Goal: Transaction & Acquisition: Purchase product/service

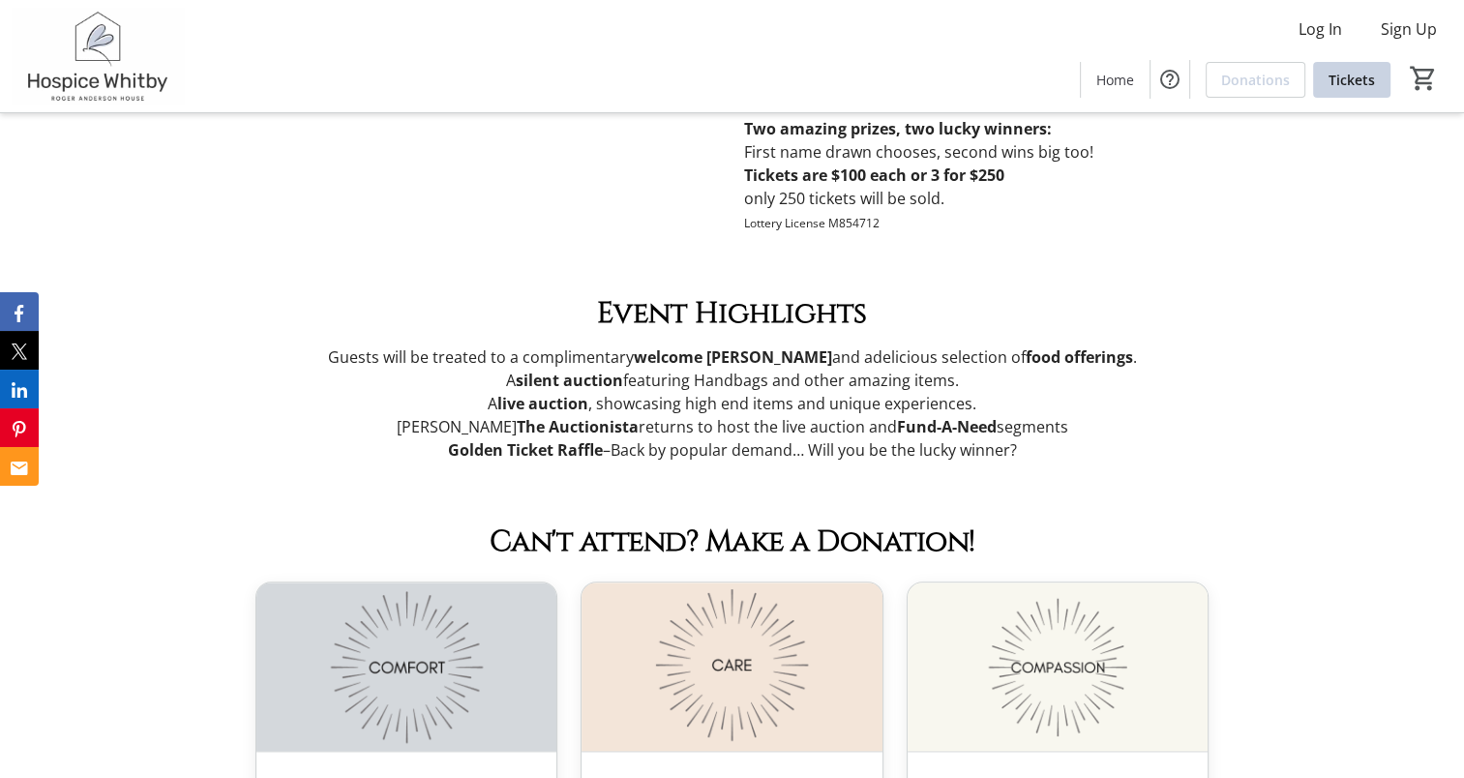
scroll to position [1838, 0]
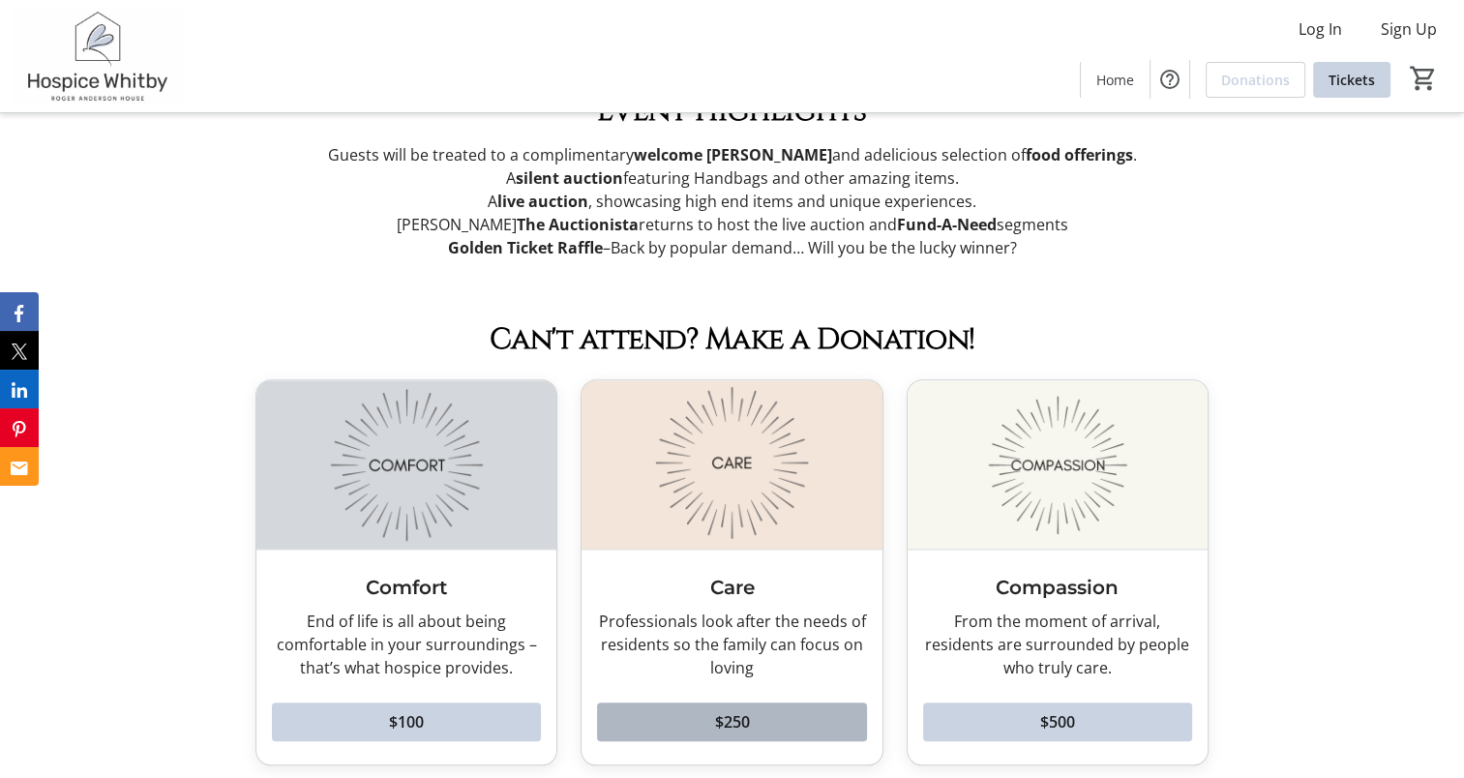
click at [696, 730] on span at bounding box center [731, 722] width 269 height 46
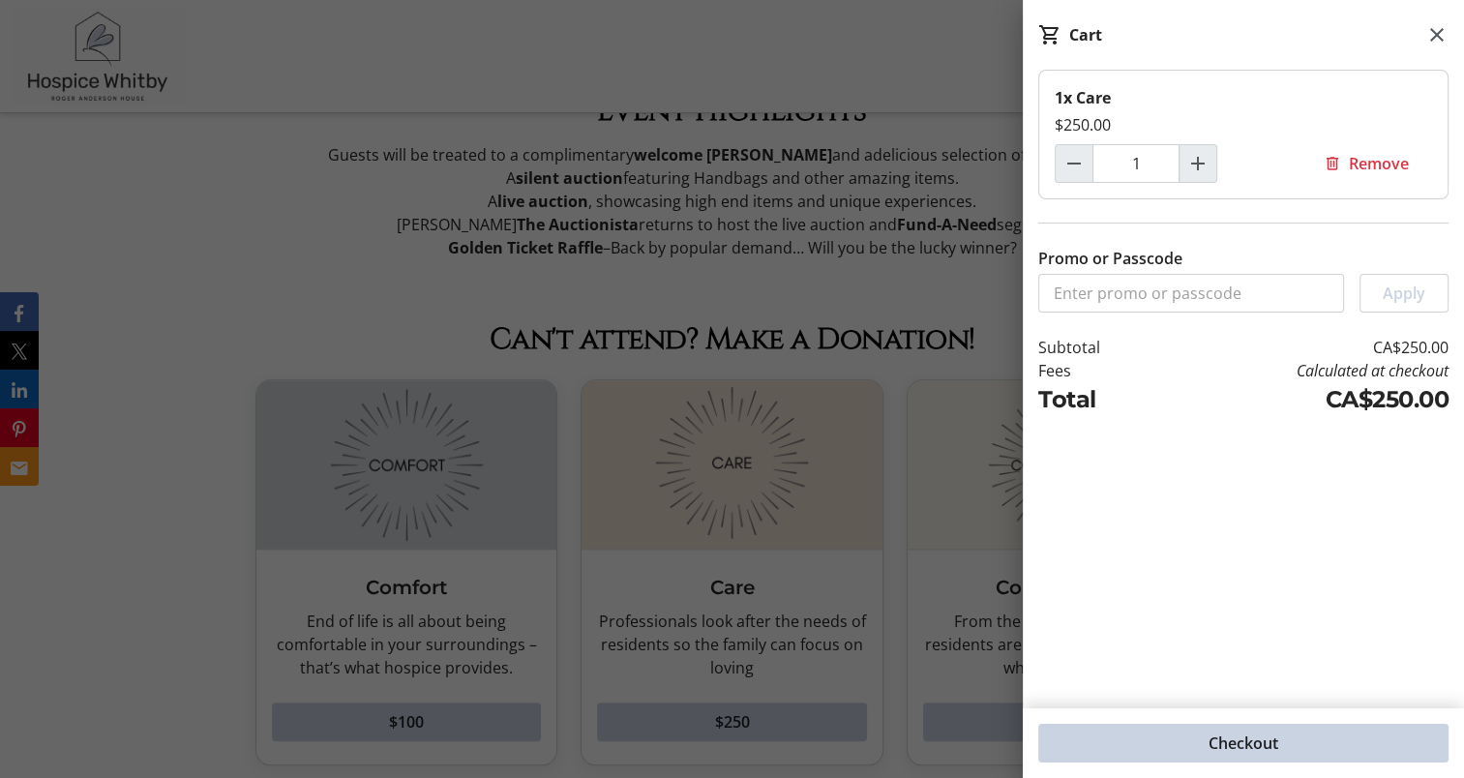
click at [1149, 747] on span at bounding box center [1243, 743] width 410 height 46
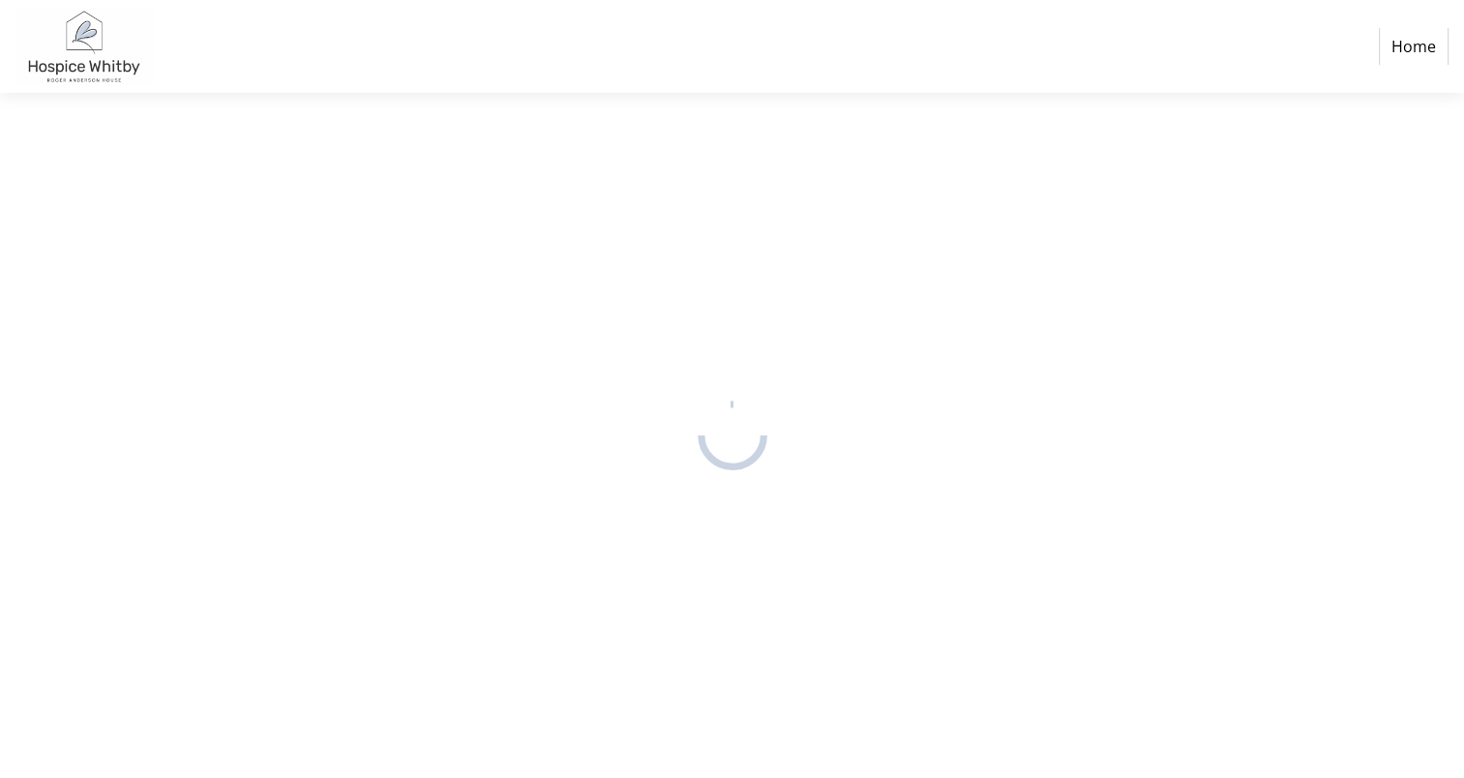
select select "CA"
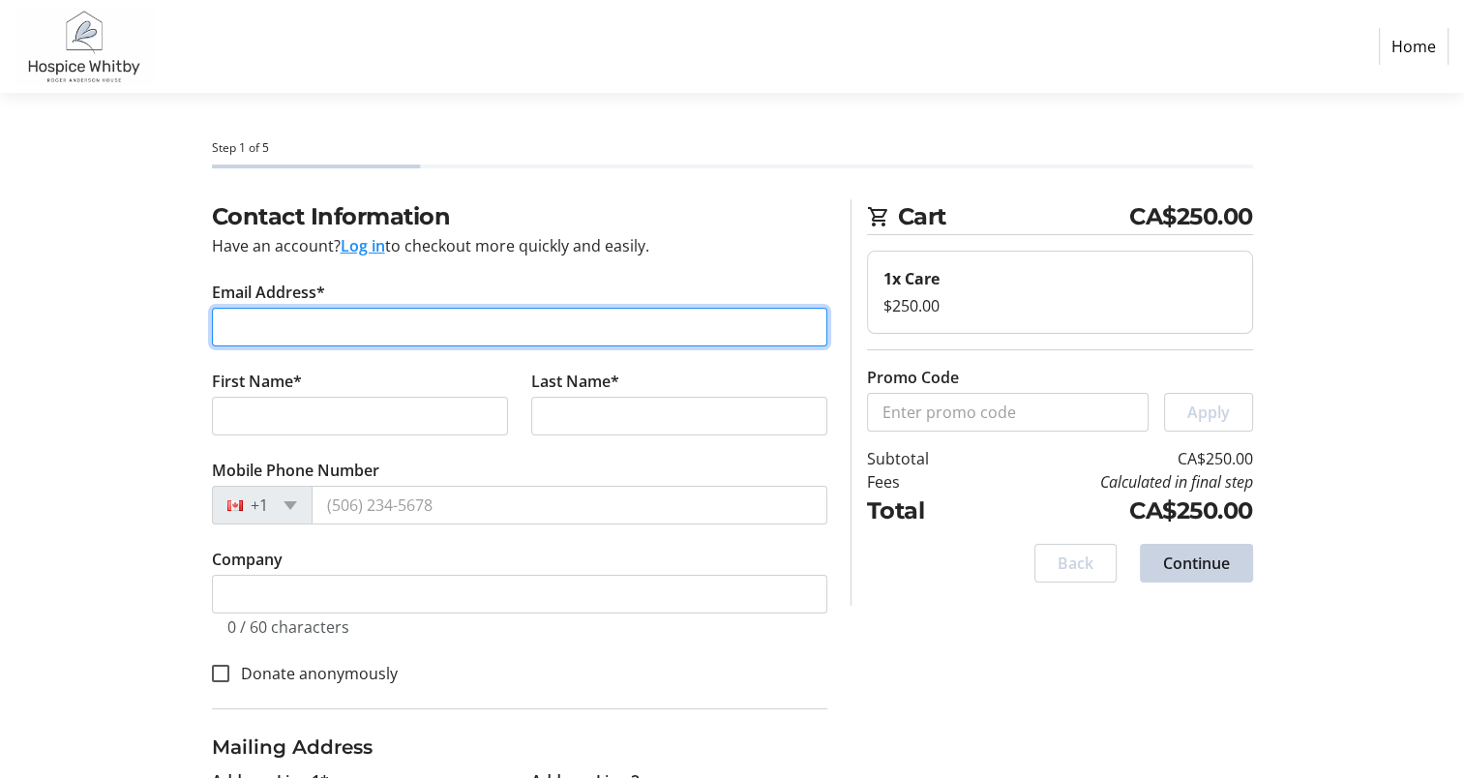
drag, startPoint x: 270, startPoint y: 329, endPoint x: 251, endPoint y: 337, distance: 20.8
click at [267, 329] on input "Email Address*" at bounding box center [519, 327] width 615 height 39
type input "[EMAIL_ADDRESS][PERSON_NAME][DOMAIN_NAME]"
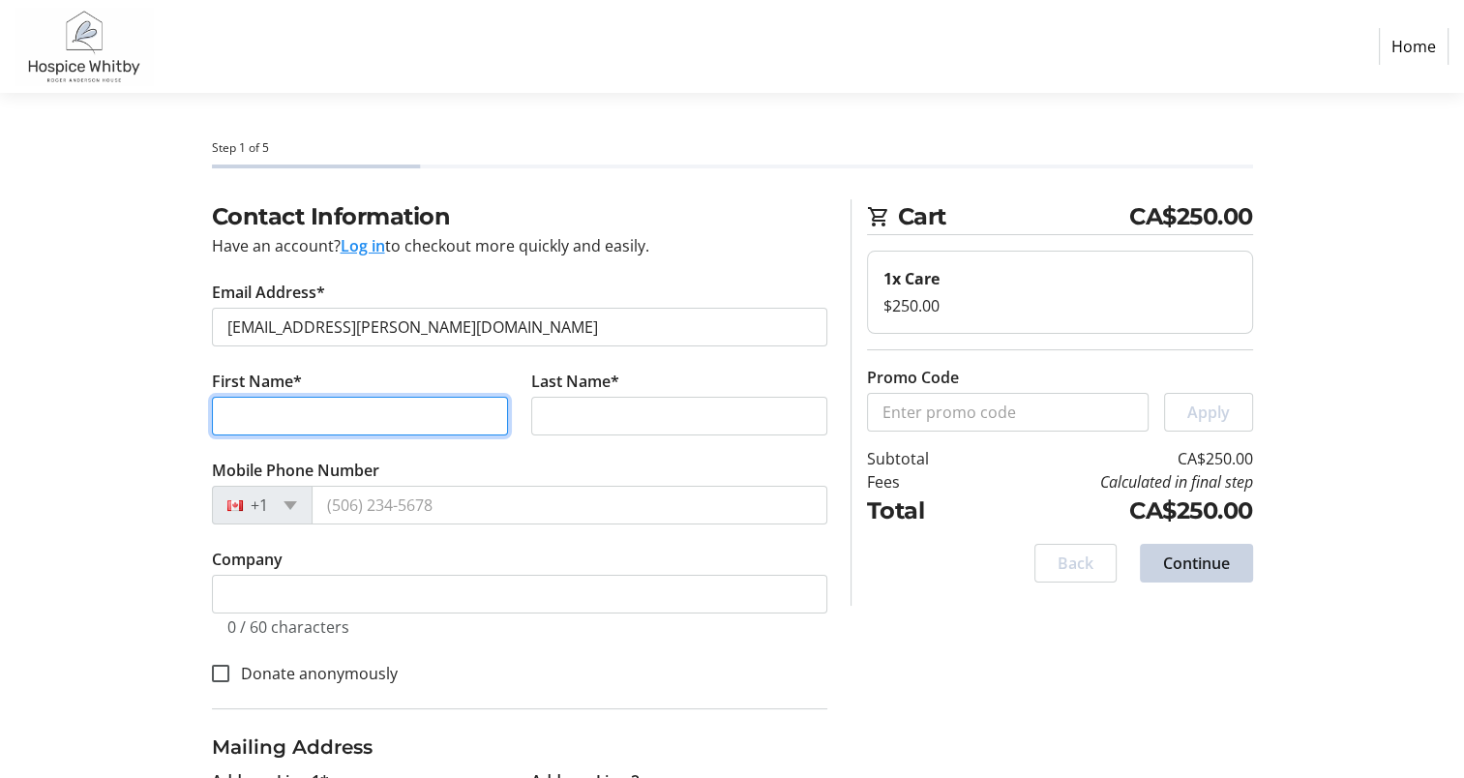
type input "[PERSON_NAME]"
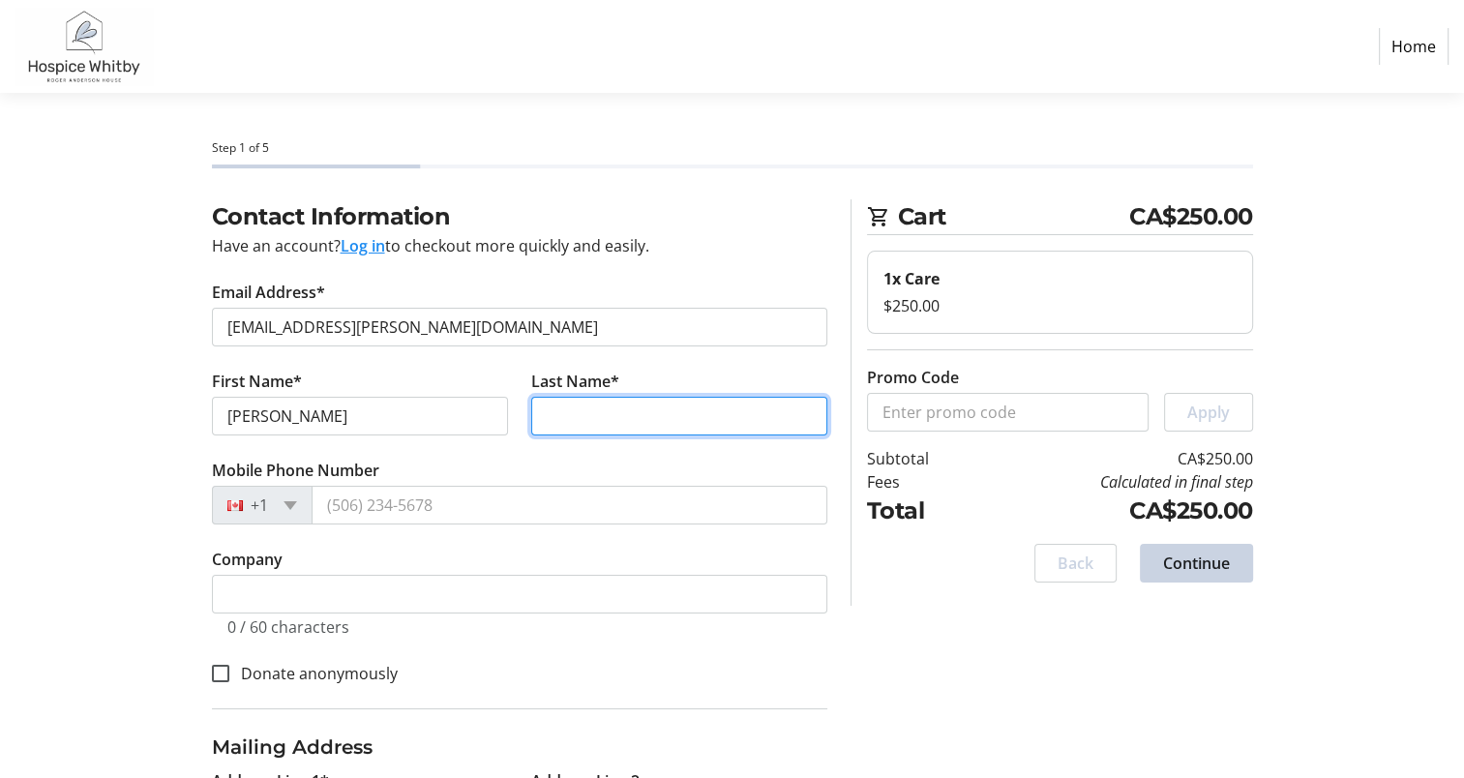
type input "[PERSON_NAME]"
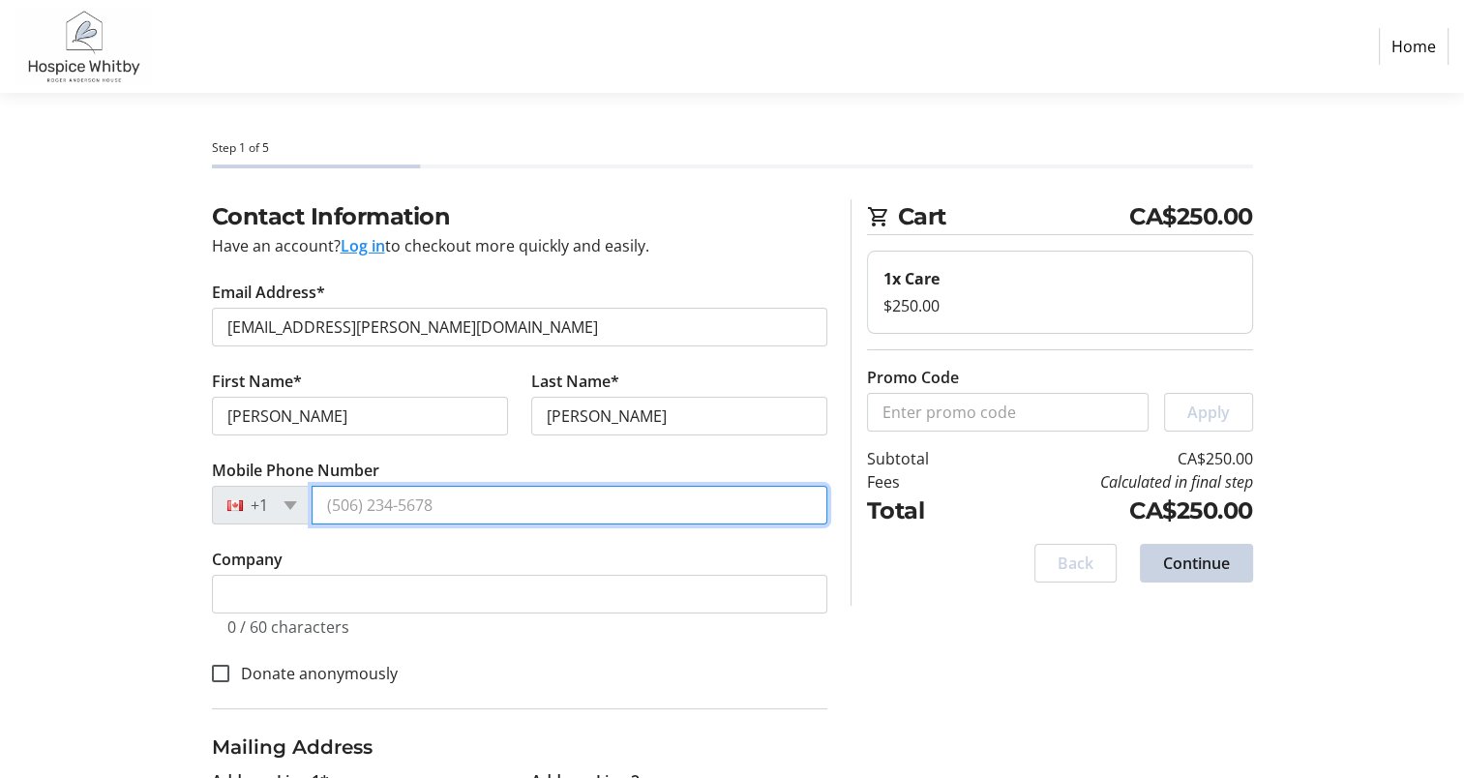
type input "[PHONE_NUMBER]"
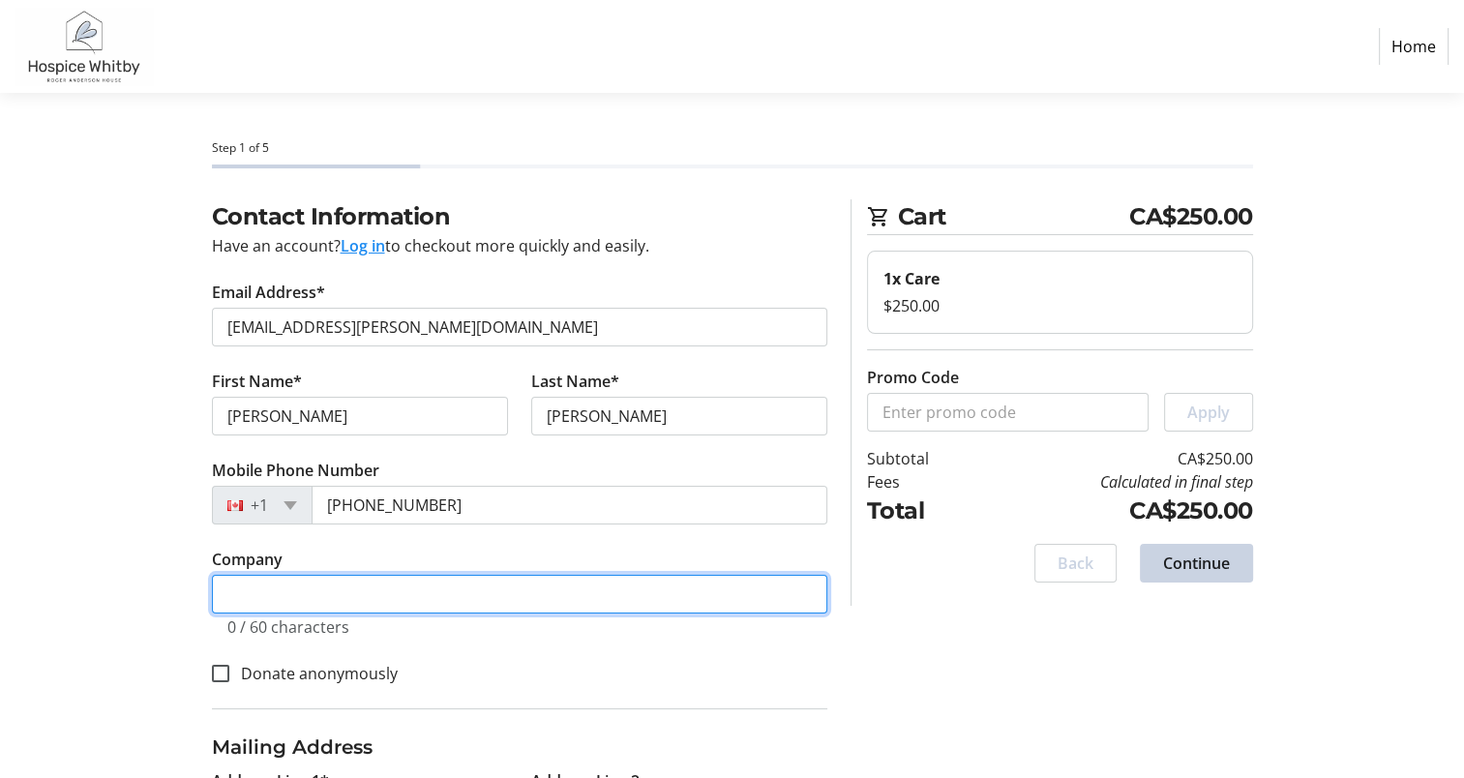
type input "[PERSON_NAME] Engineering Ltd."
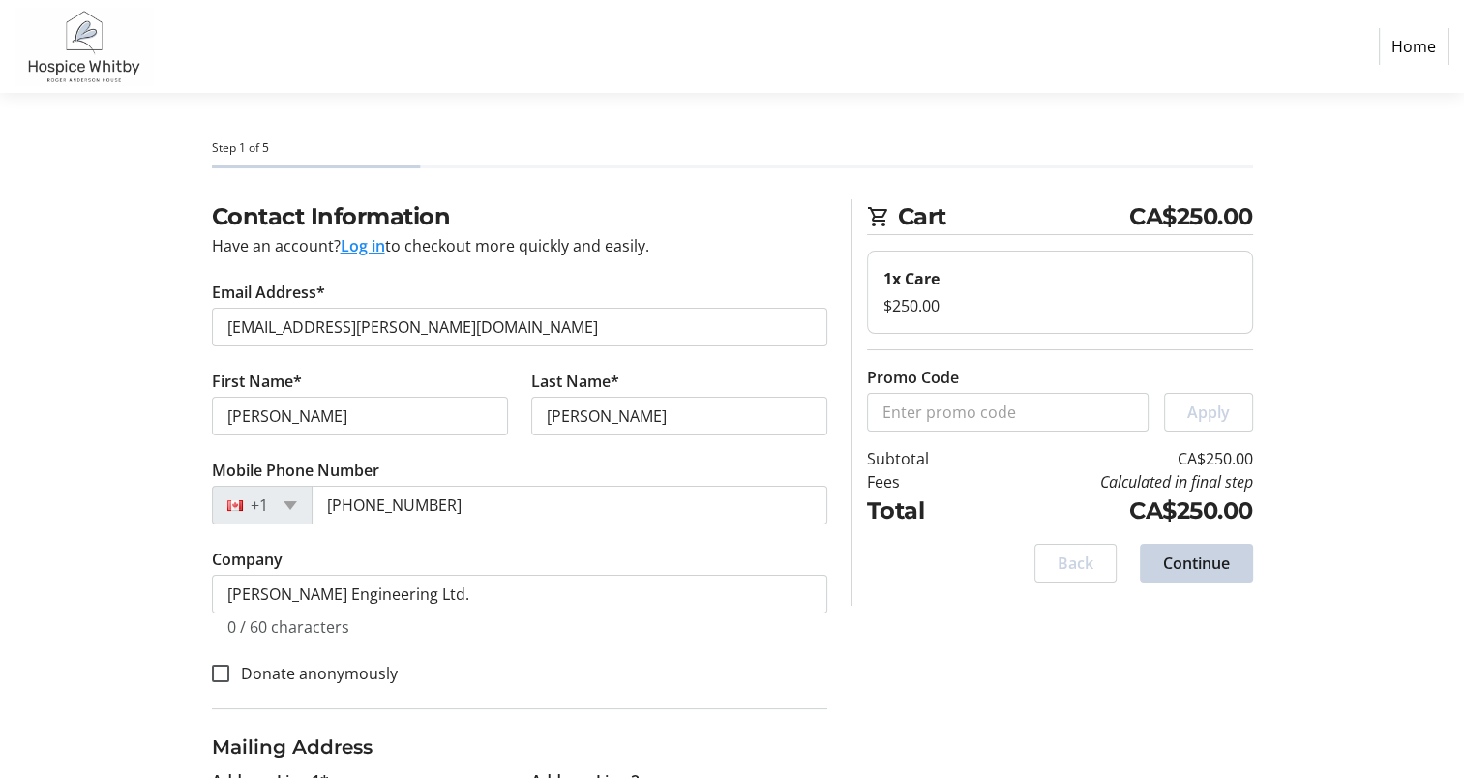
type input "2015 [PERSON_NAME] Drive"
type input "Peterborough"
select select "ON"
type input "K9J 6X6"
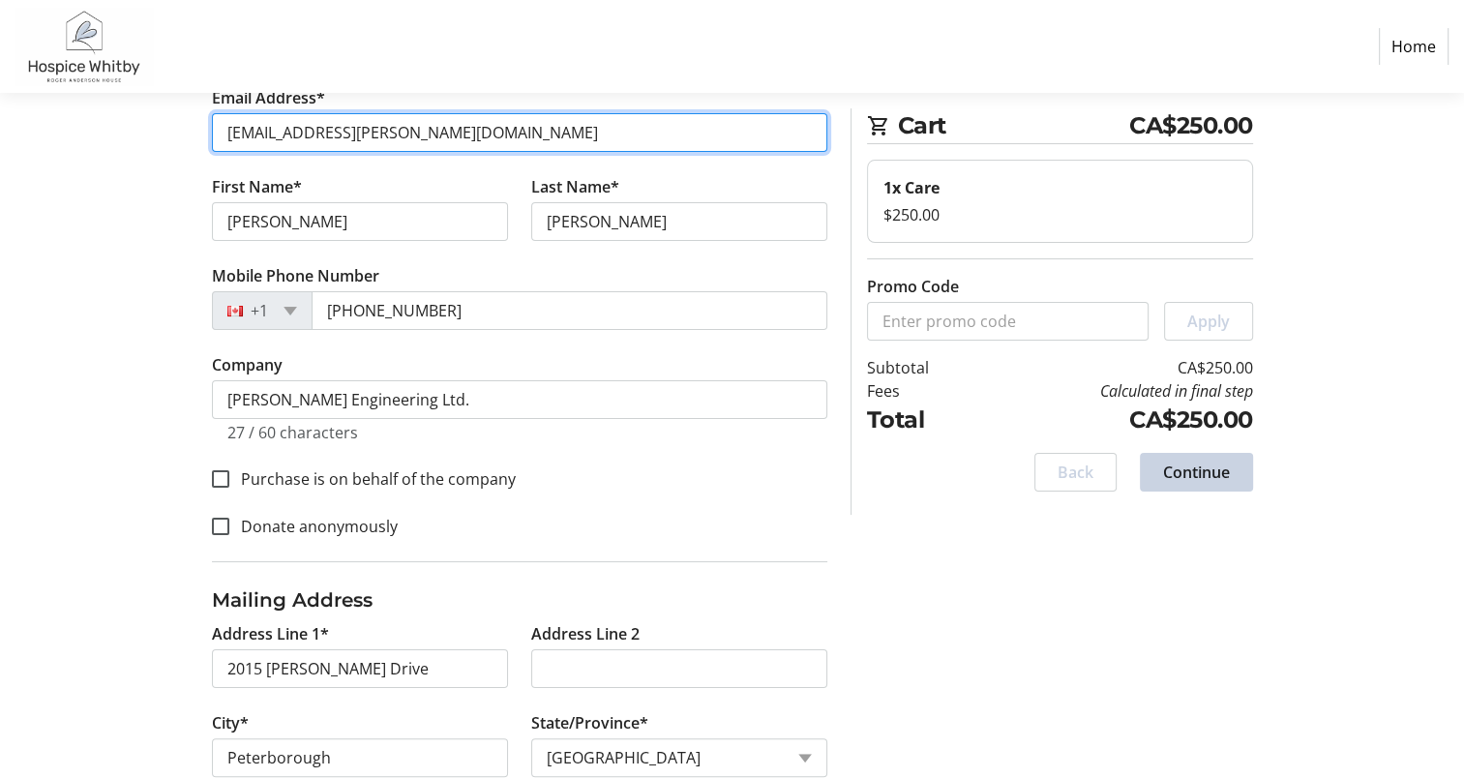
scroll to position [290, 0]
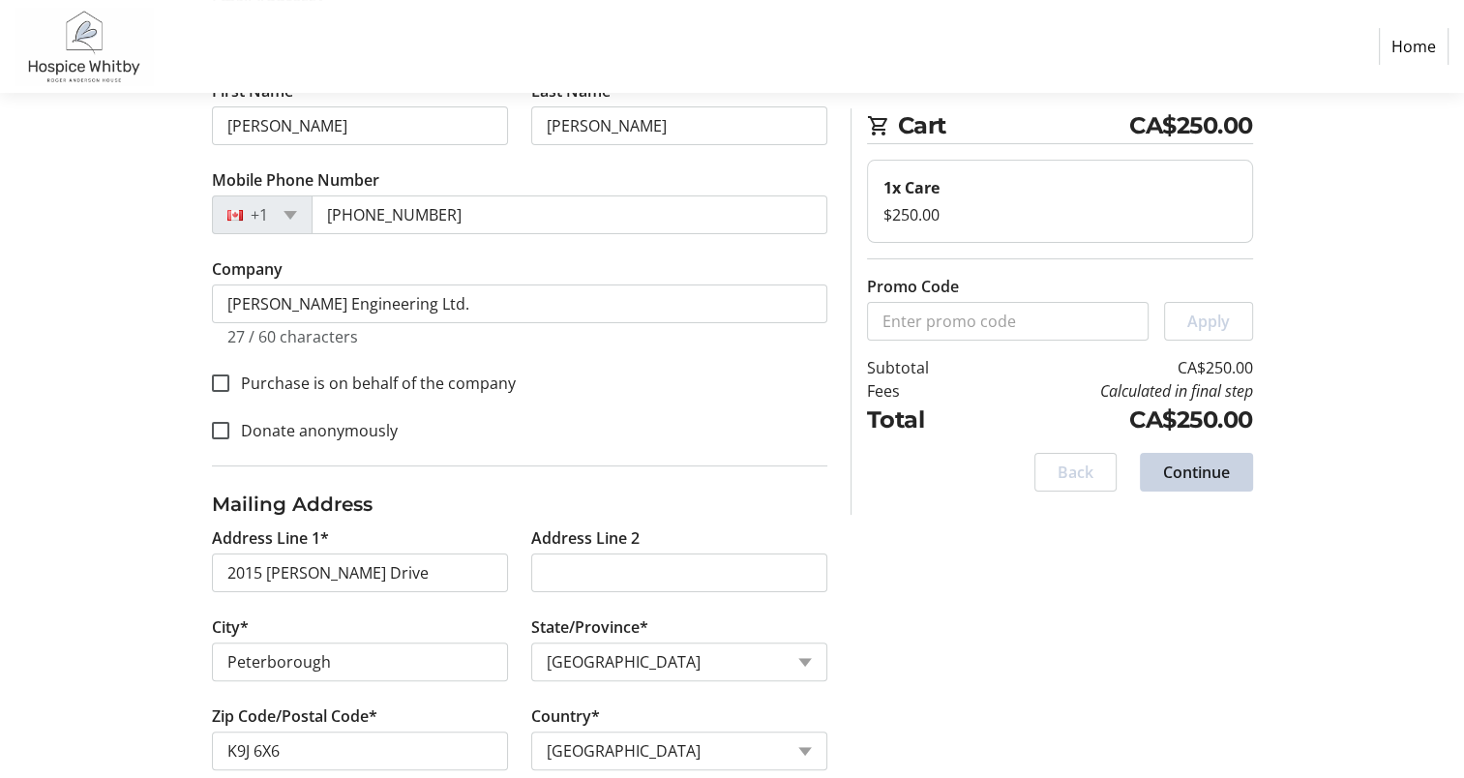
click at [334, 382] on label "Purchase is on behalf of the company" at bounding box center [372, 383] width 286 height 23
click at [229, 382] on input "Purchase is on behalf of the company" at bounding box center [220, 382] width 17 height 17
checkbox input "true"
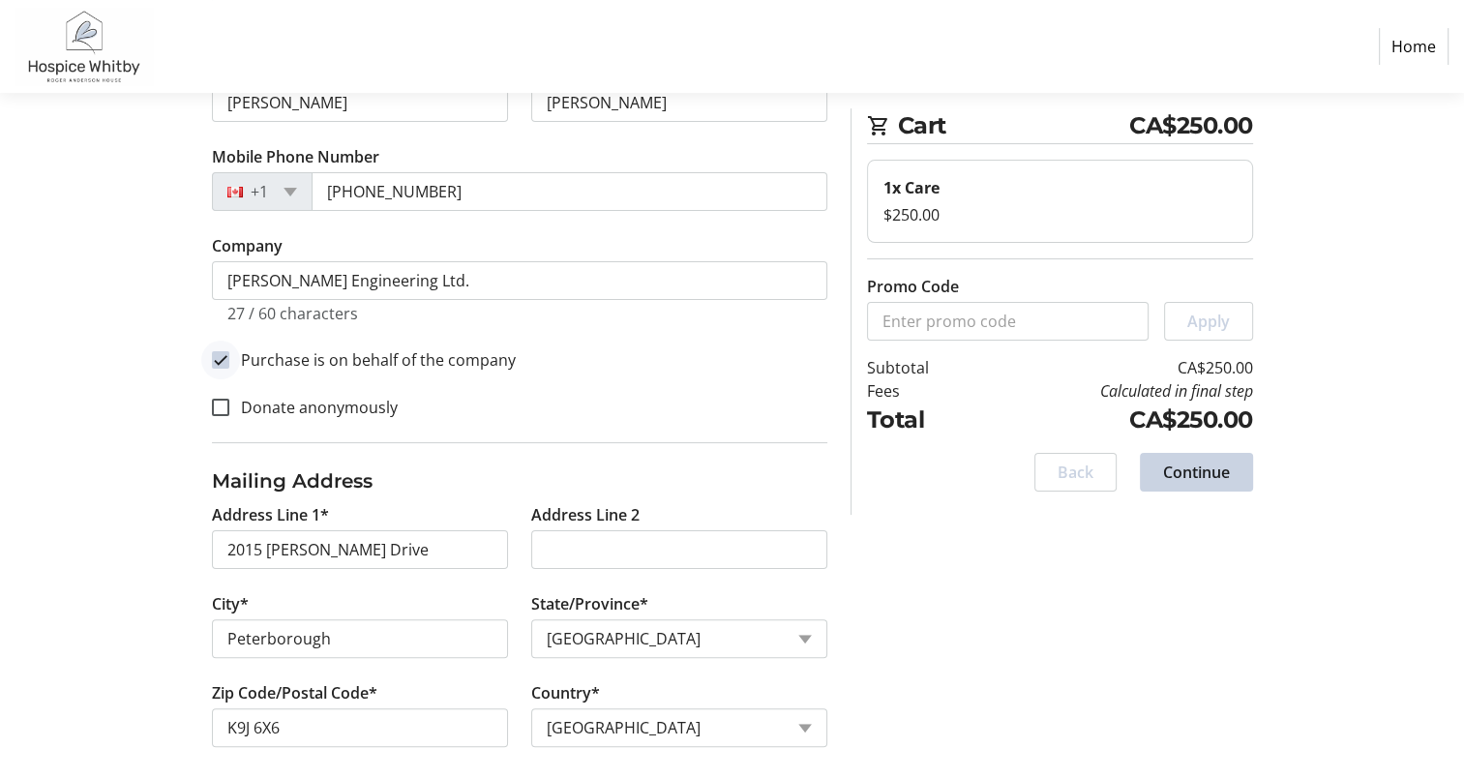
scroll to position [325, 0]
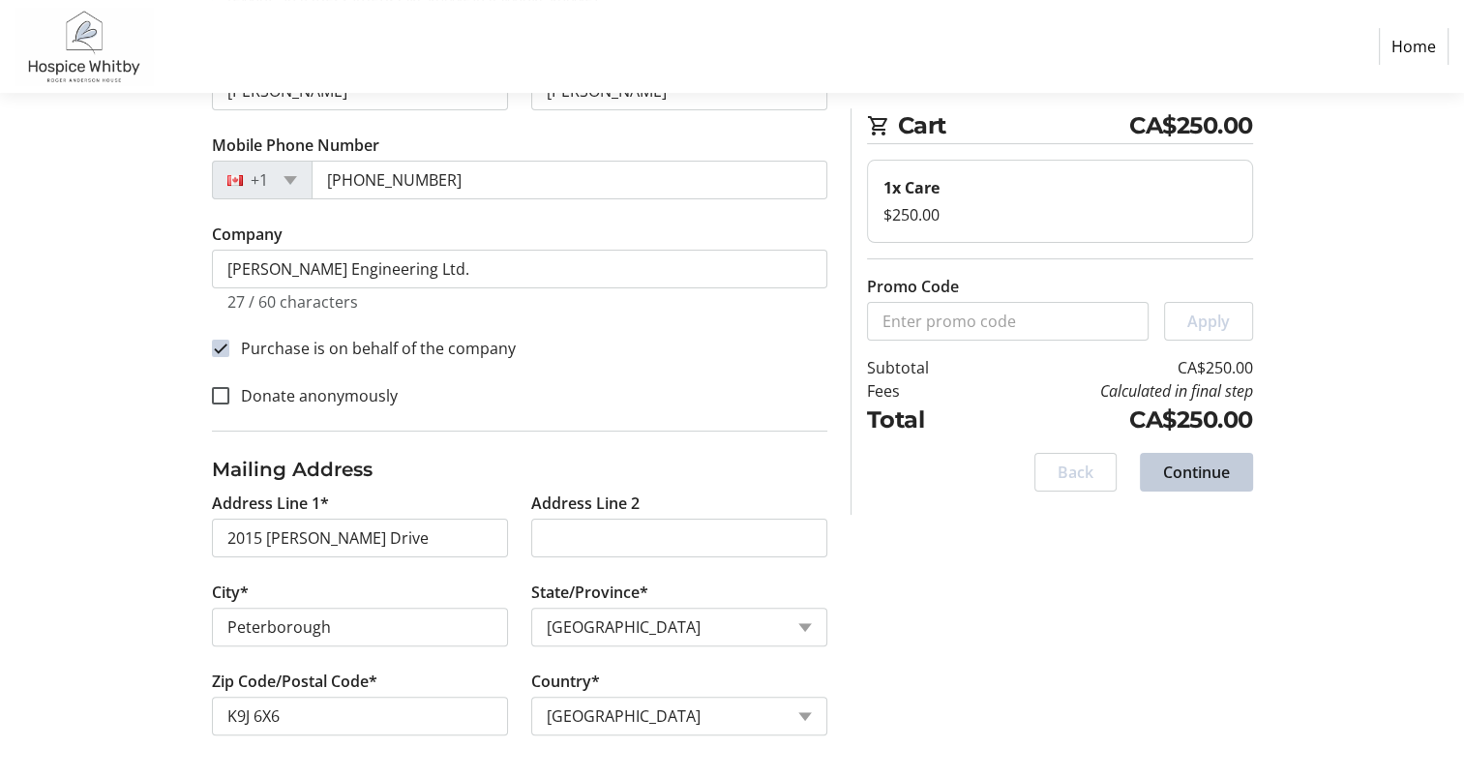
click at [1176, 469] on span "Continue" at bounding box center [1196, 472] width 67 height 23
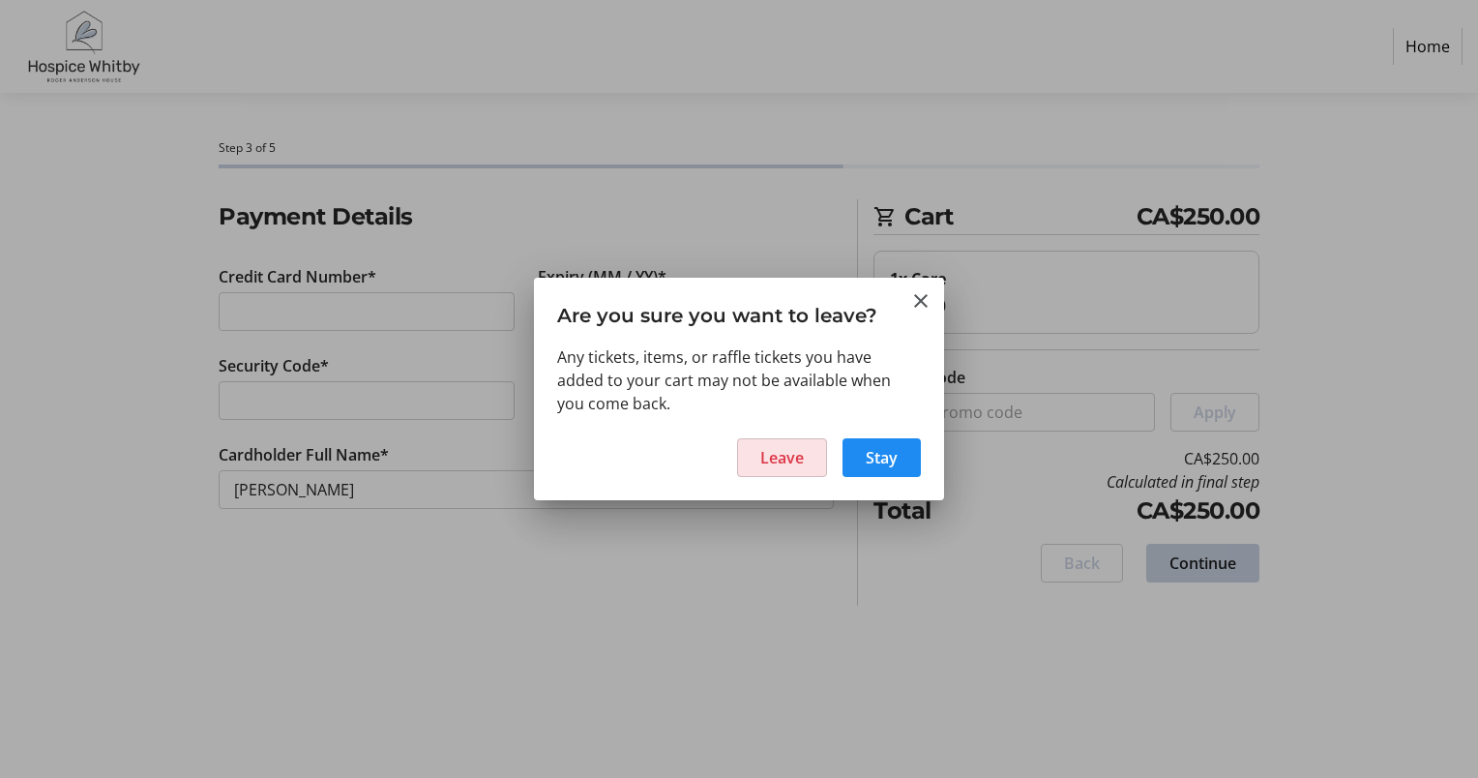
click at [786, 473] on span at bounding box center [782, 457] width 88 height 46
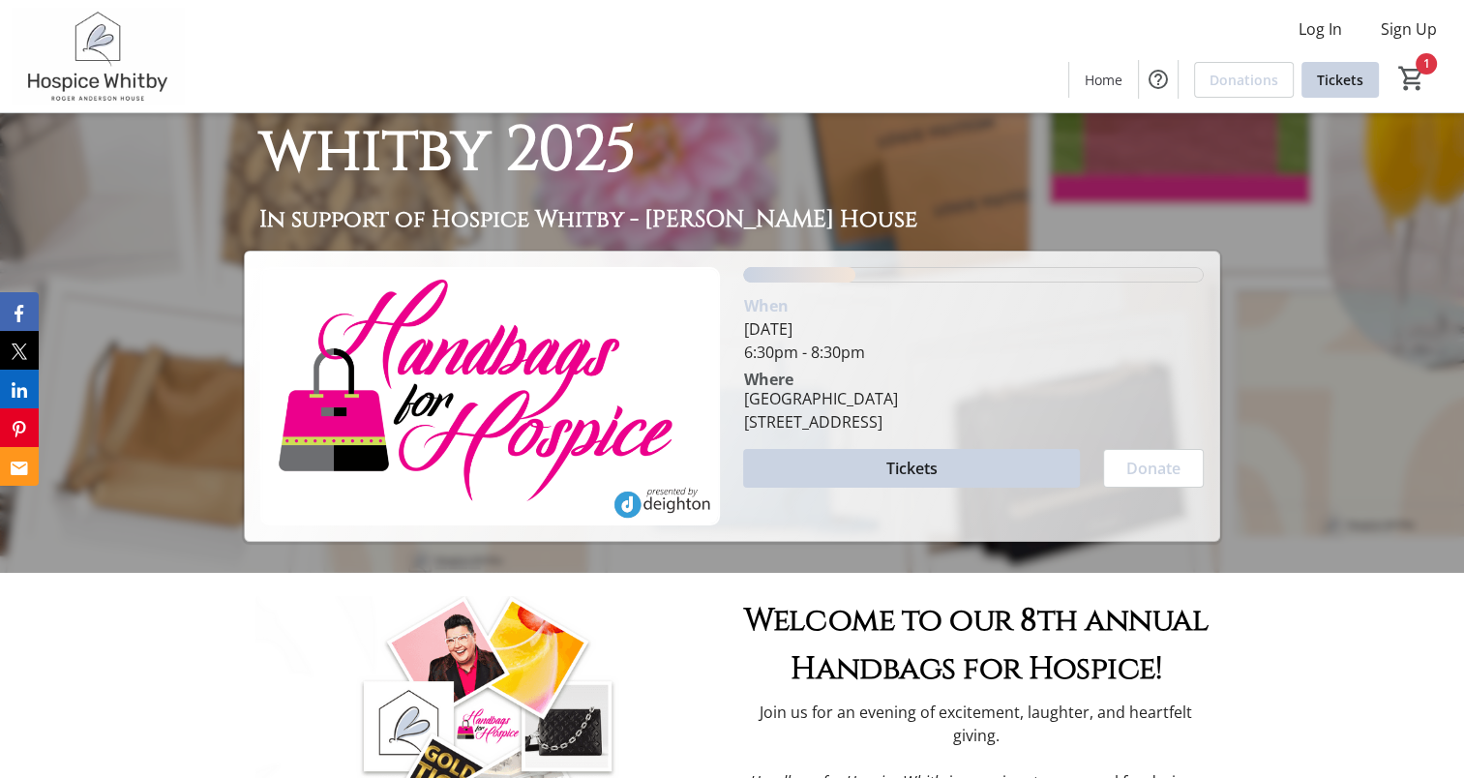
scroll to position [194, 0]
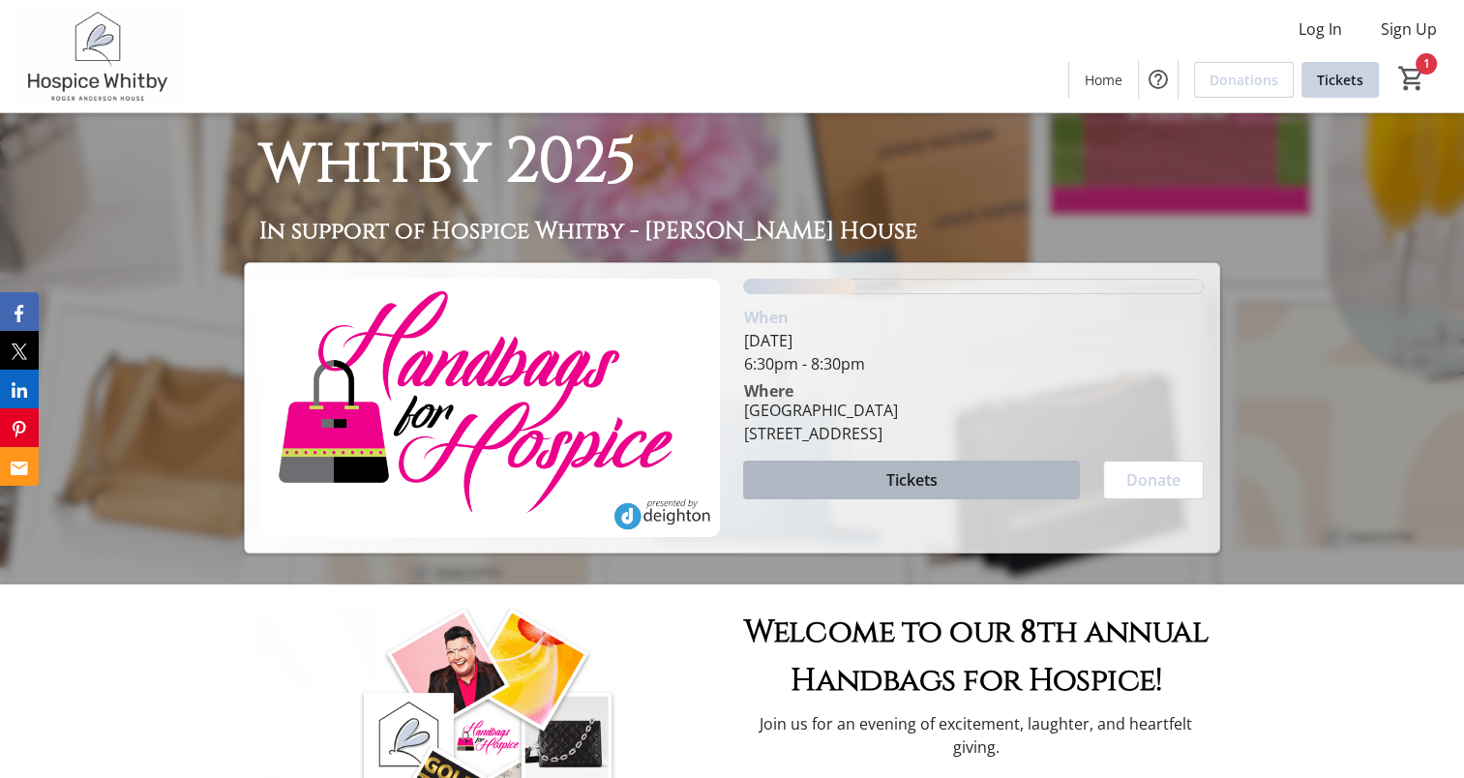
click at [878, 476] on span at bounding box center [911, 480] width 336 height 46
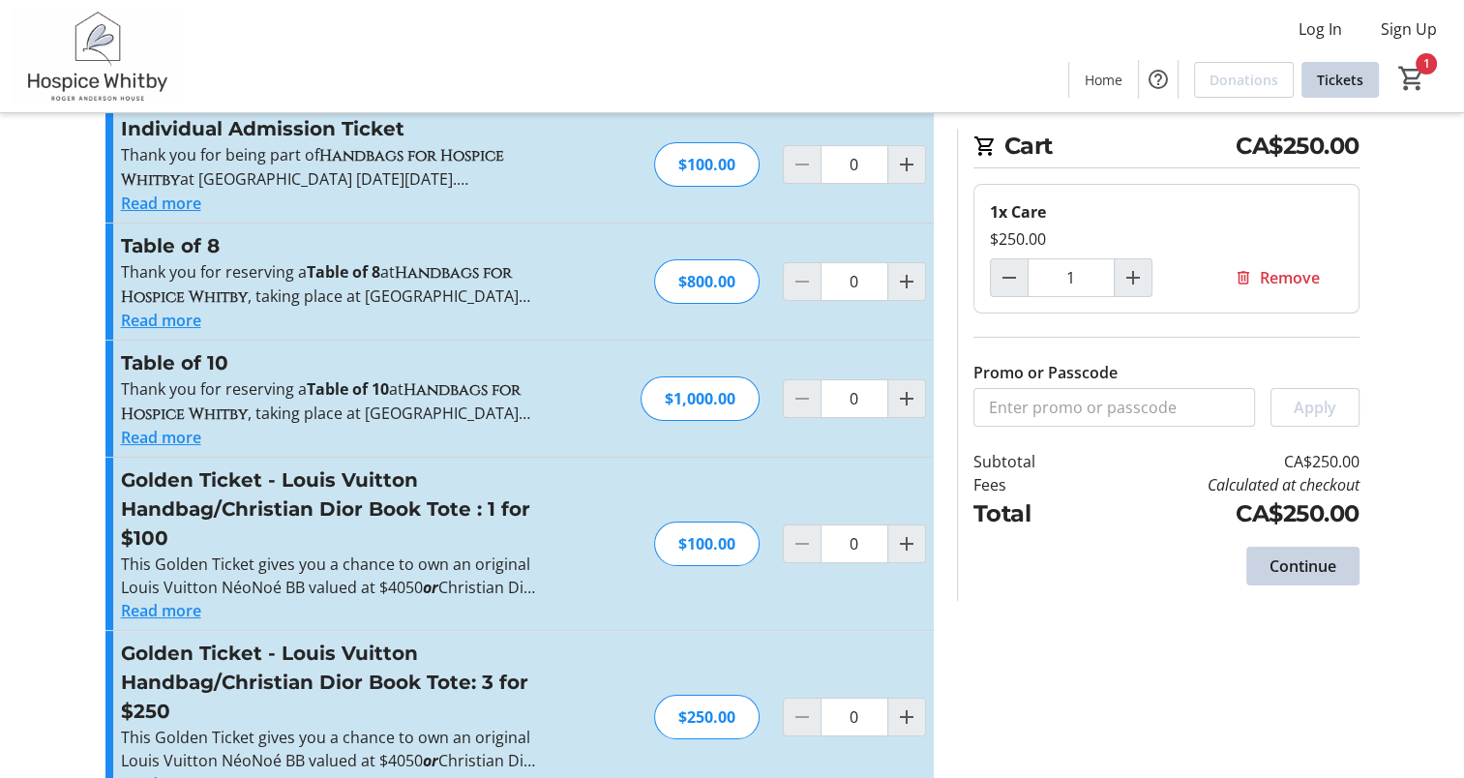
scroll to position [101, 0]
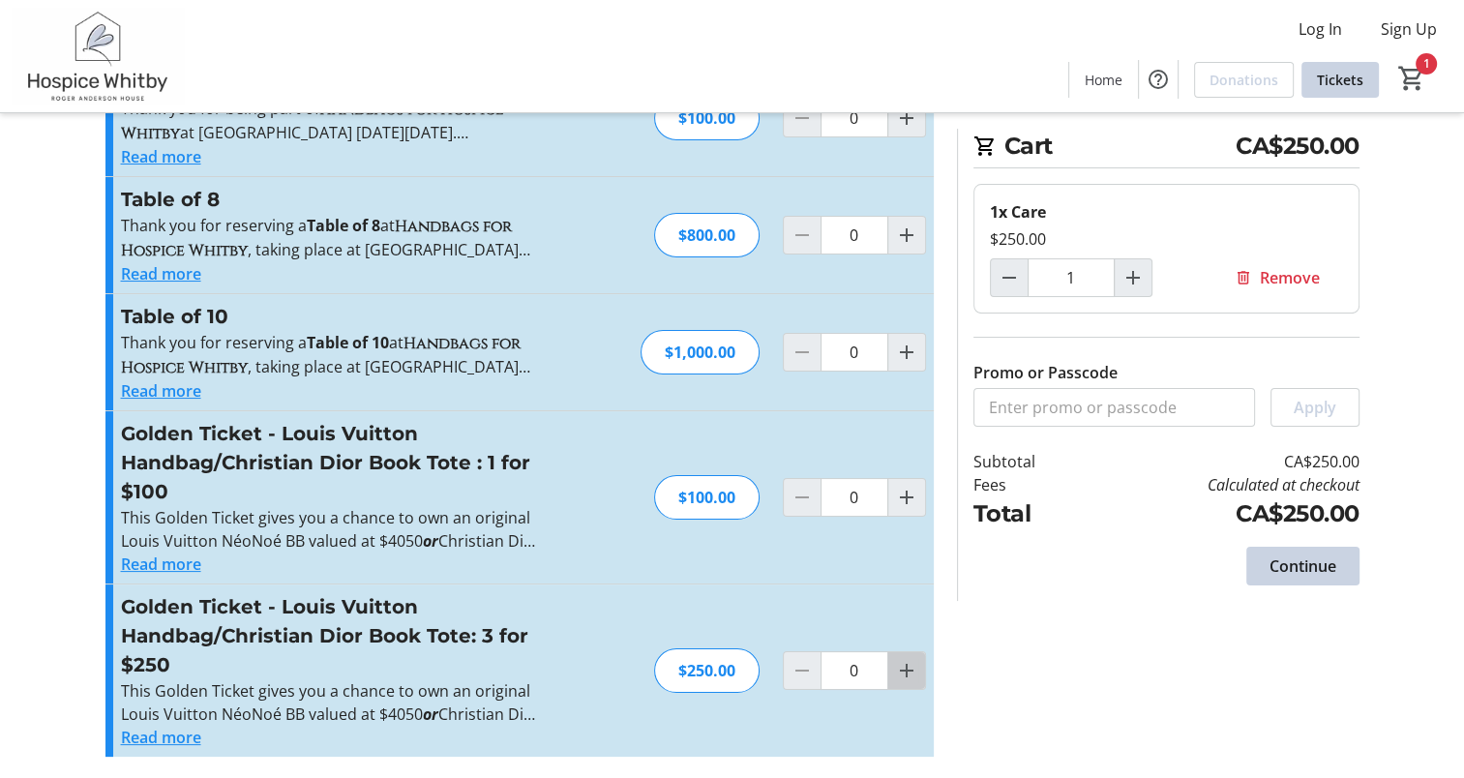
click at [911, 668] on mat-icon "Increment by one" at bounding box center [906, 670] width 23 height 23
type input "1"
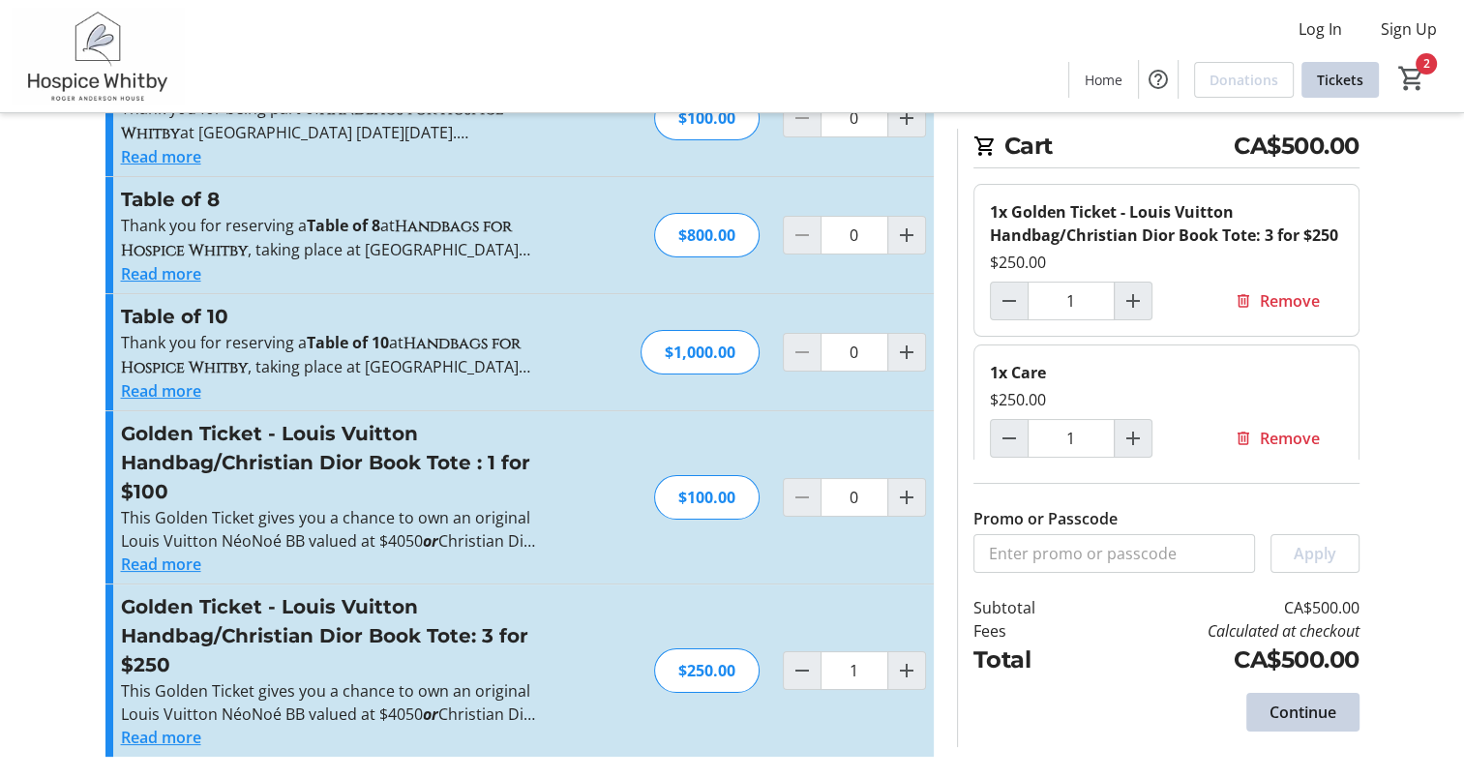
scroll to position [35, 0]
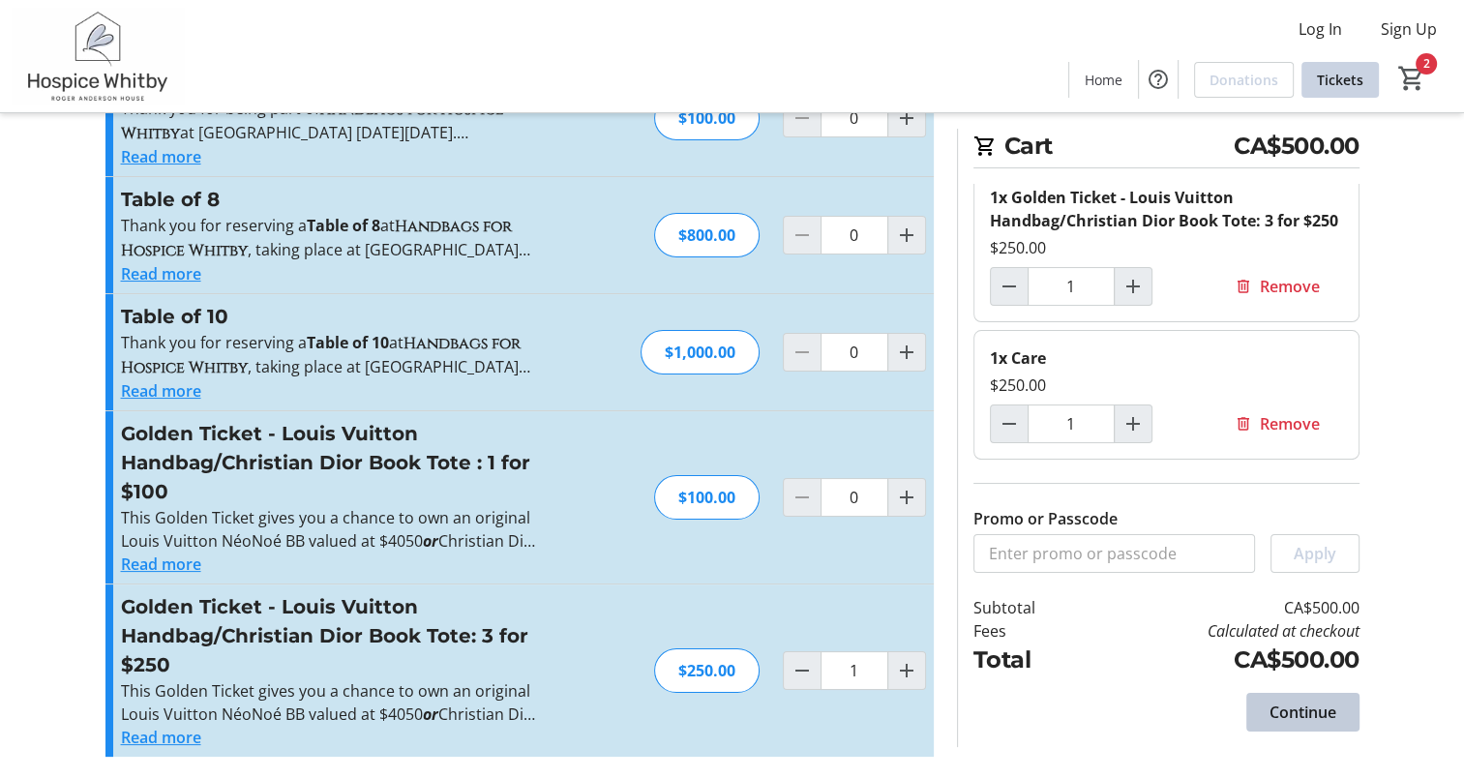
click at [1290, 707] on span "Continue" at bounding box center [1302, 712] width 67 height 23
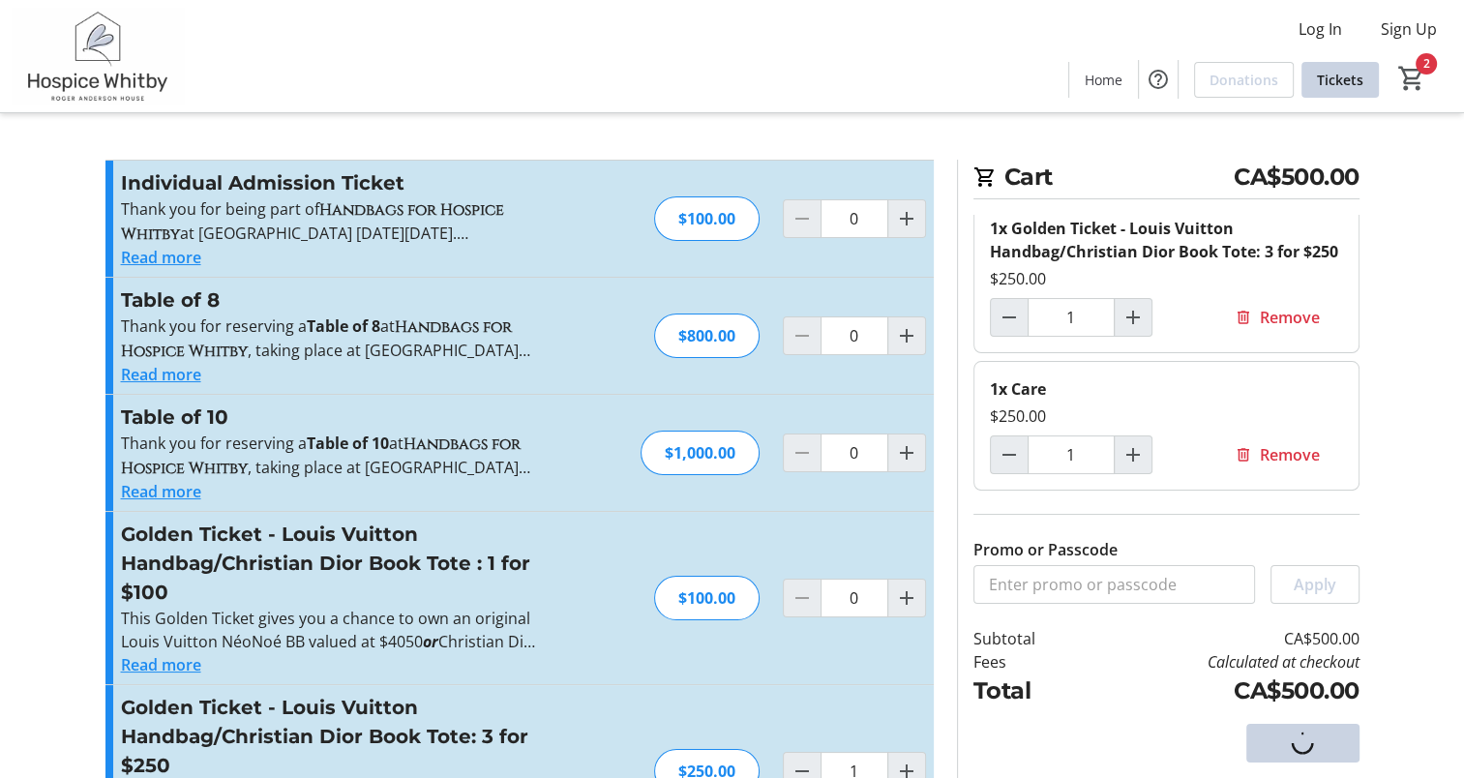
select select "CA"
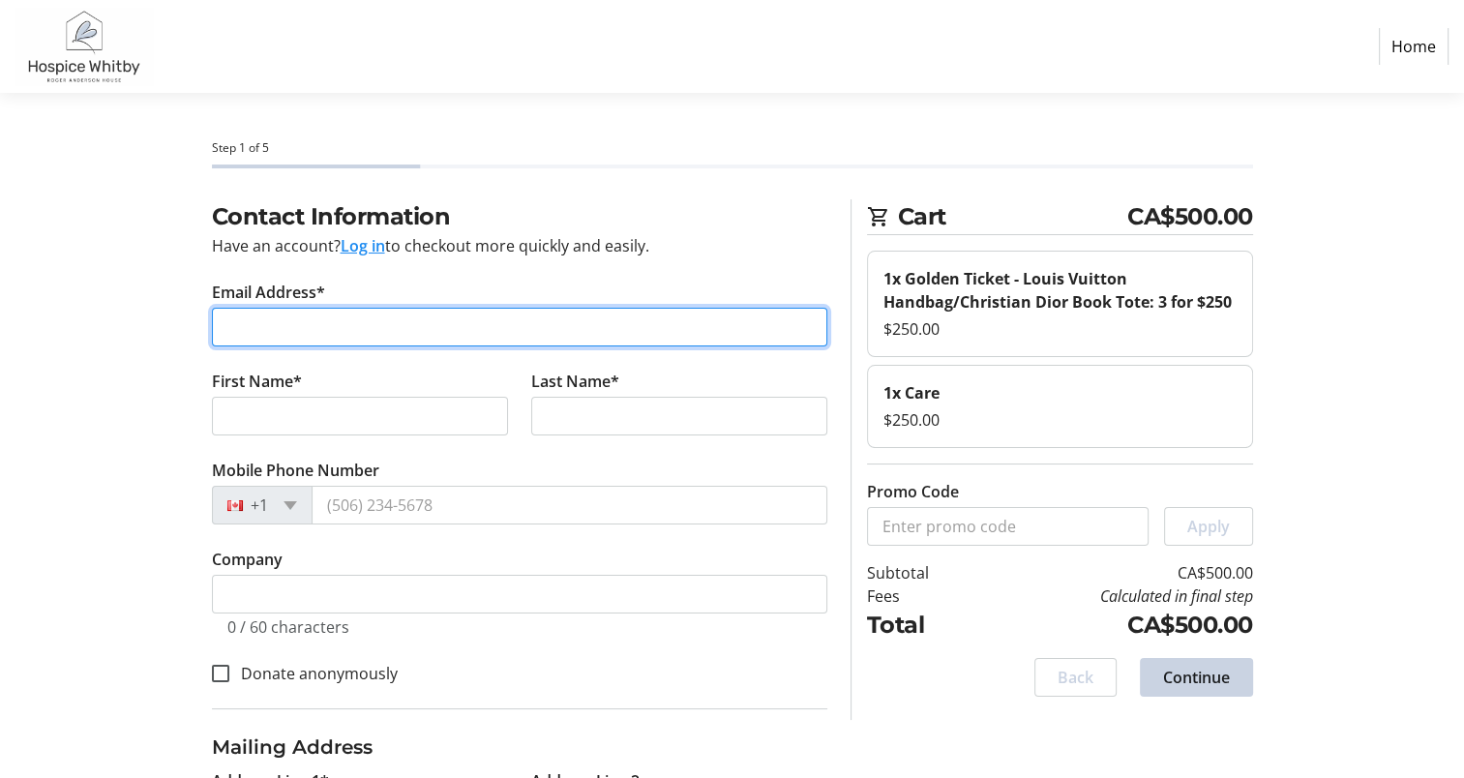
click at [278, 325] on input "Email Address*" at bounding box center [519, 327] width 615 height 39
type input "[EMAIL_ADDRESS][PERSON_NAME][DOMAIN_NAME]"
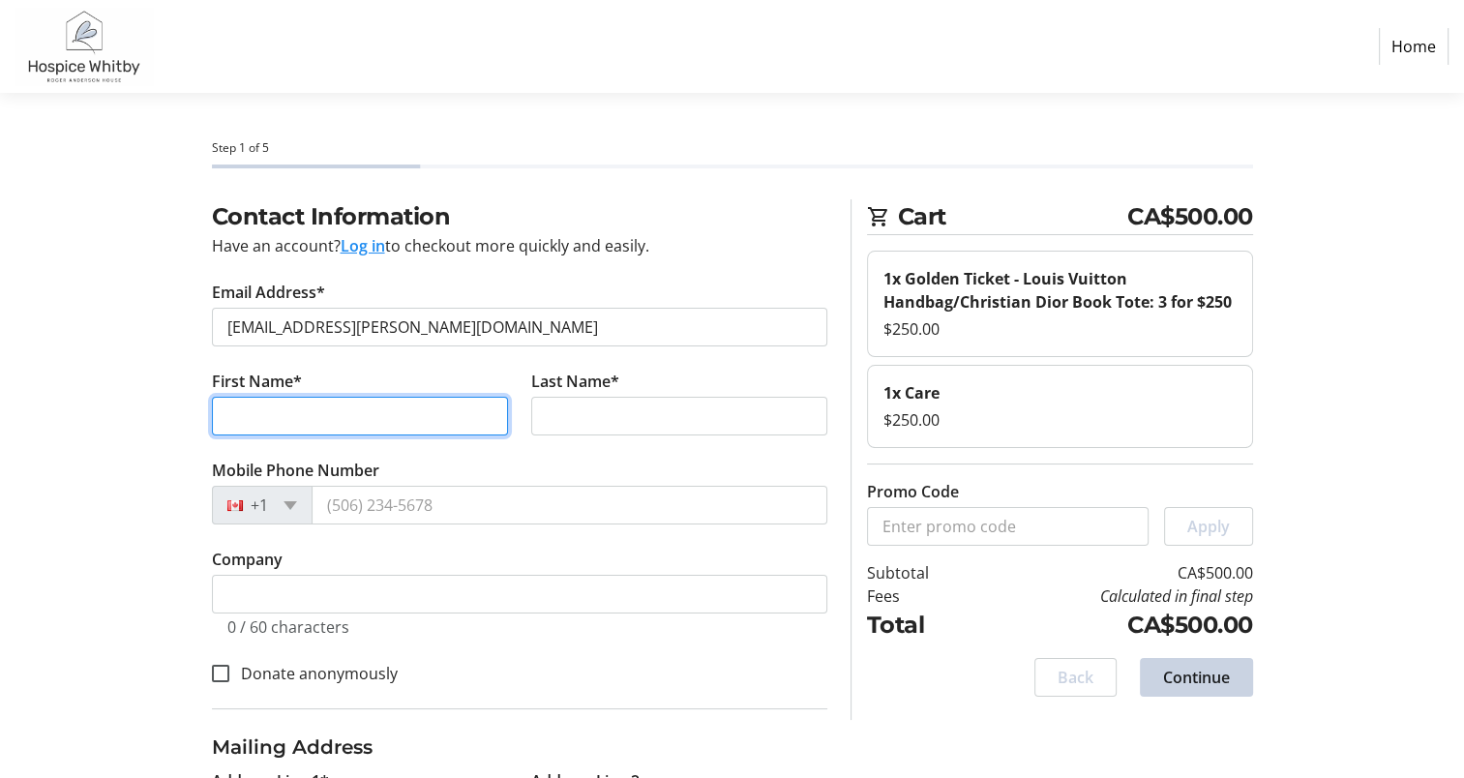
type input "[PERSON_NAME]"
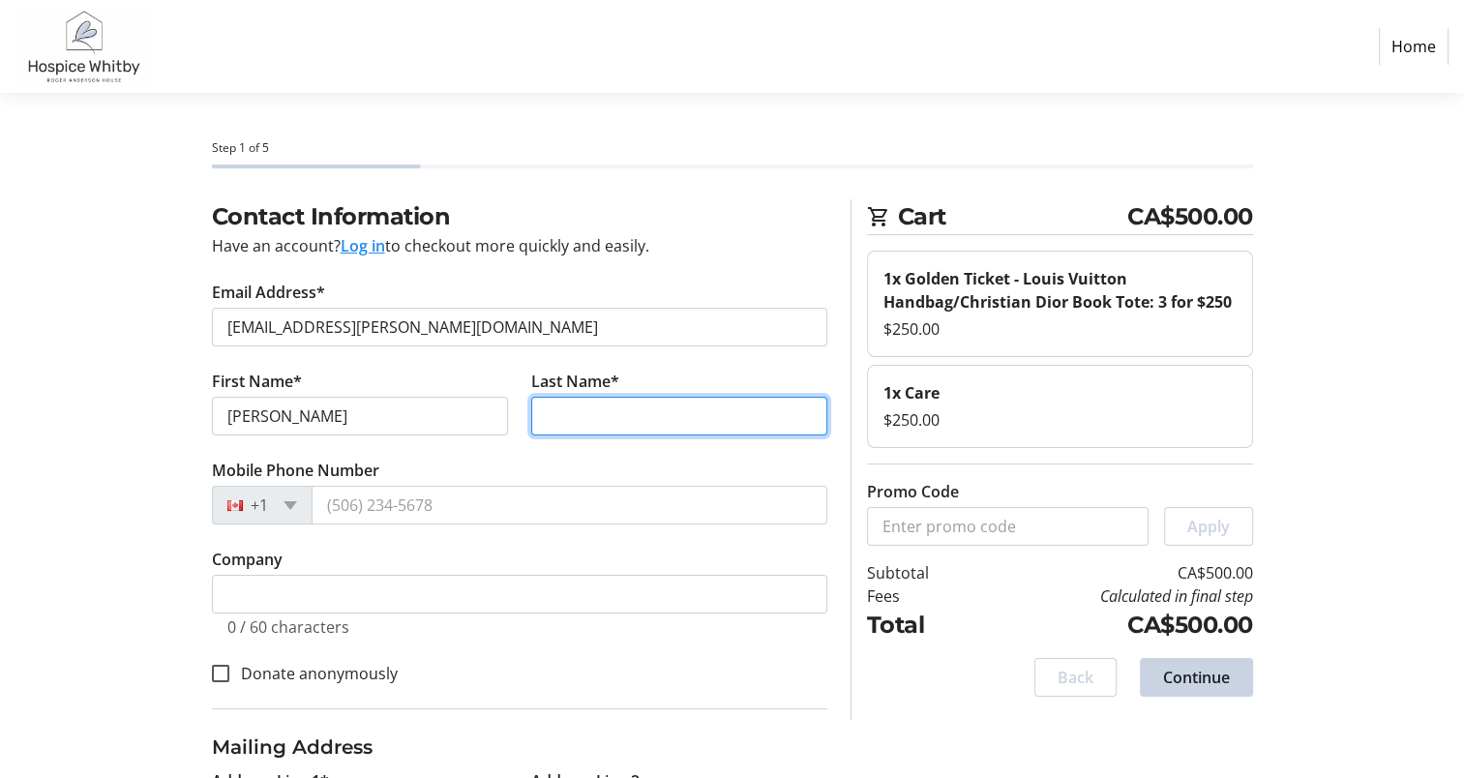
type input "[PERSON_NAME]"
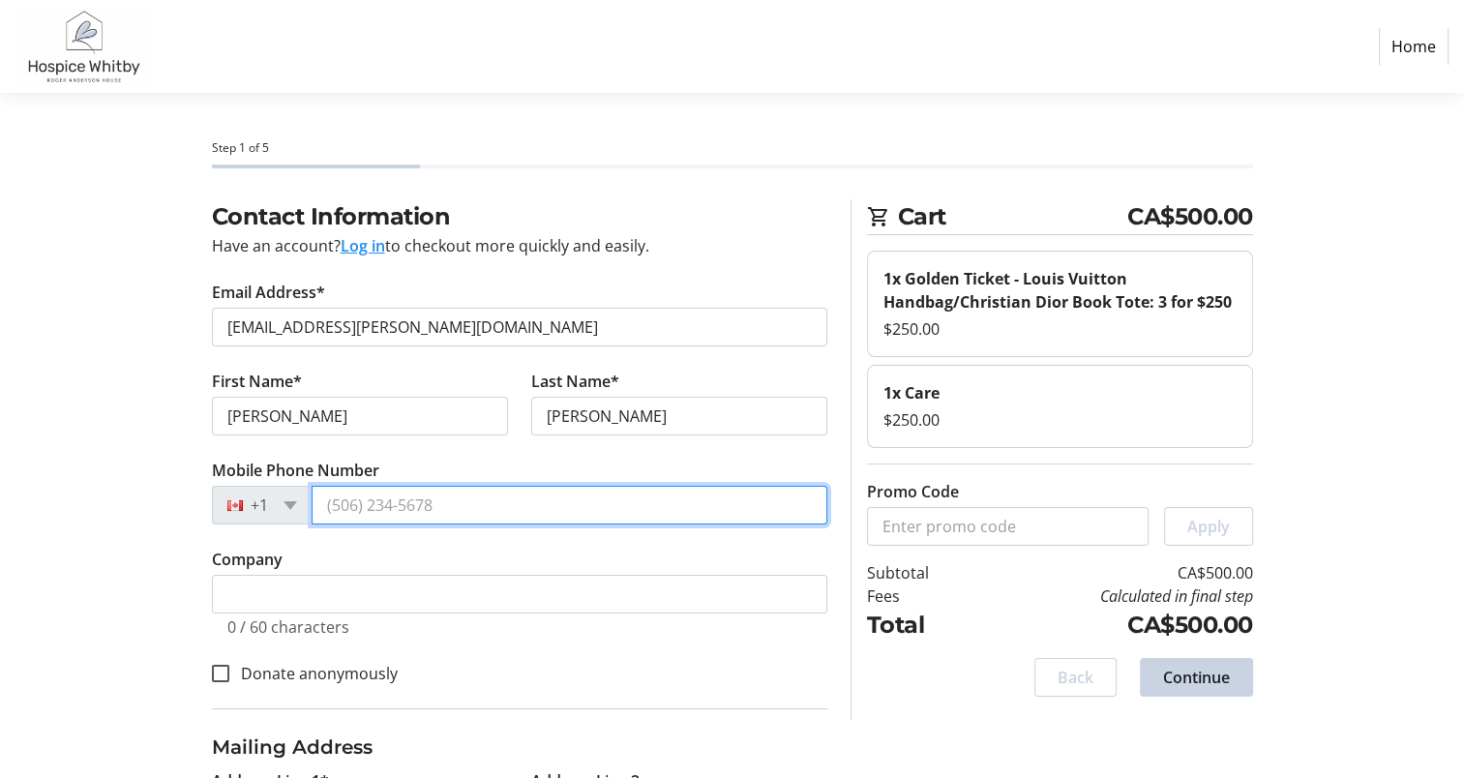
type input "[PHONE_NUMBER]"
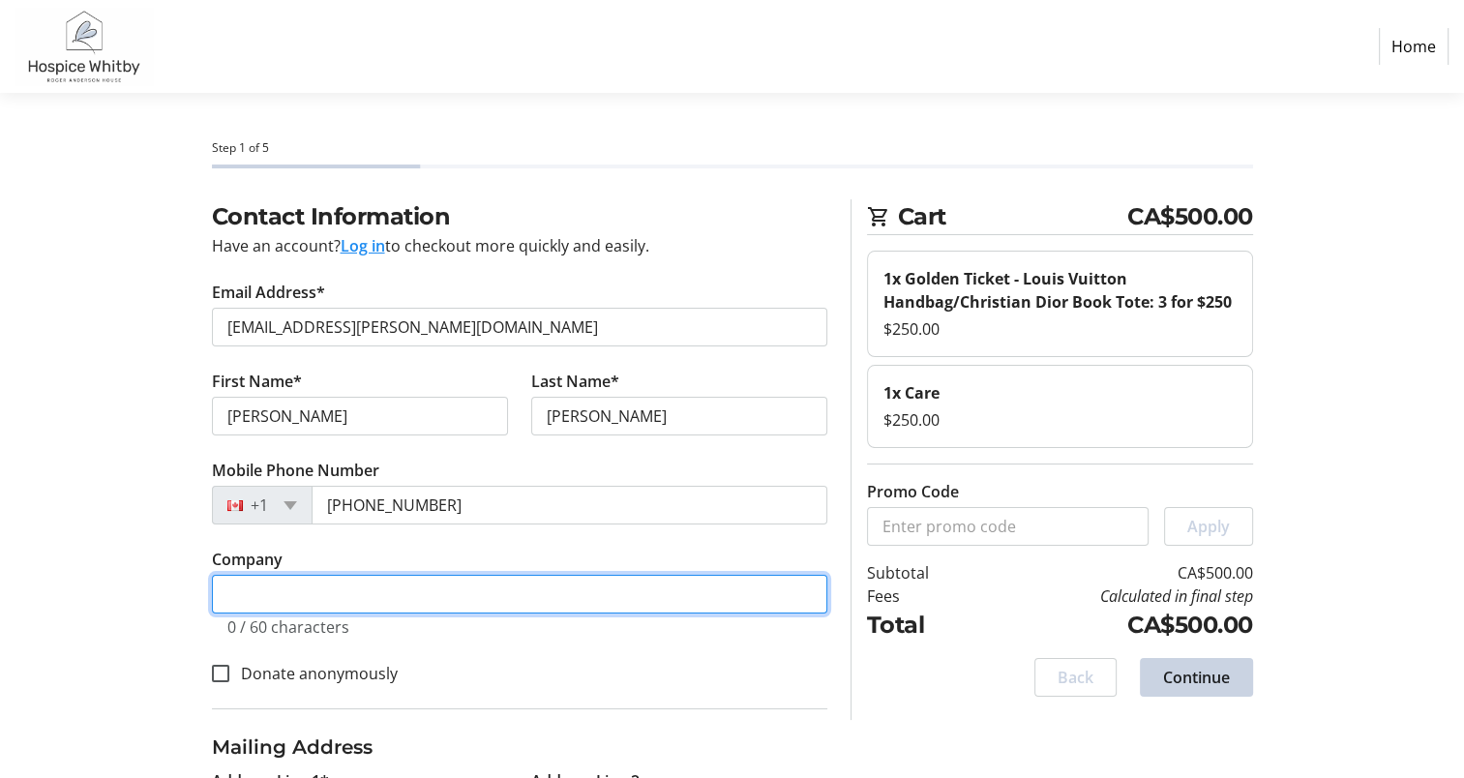
type input "[PERSON_NAME] Engineering Ltd."
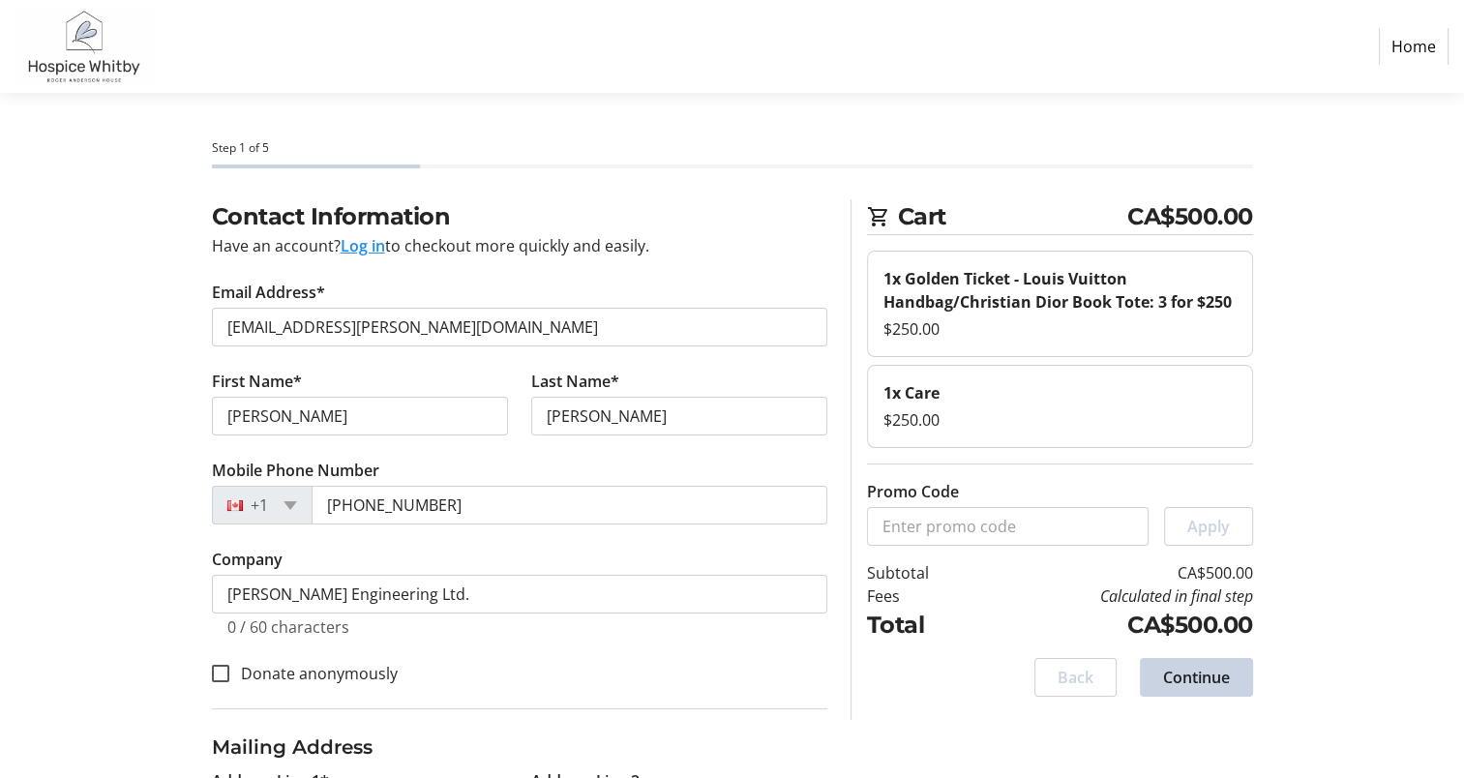
type input "2015 [PERSON_NAME] Drive"
type input "Peterborough"
select select "ON"
type input "K9J 6X6"
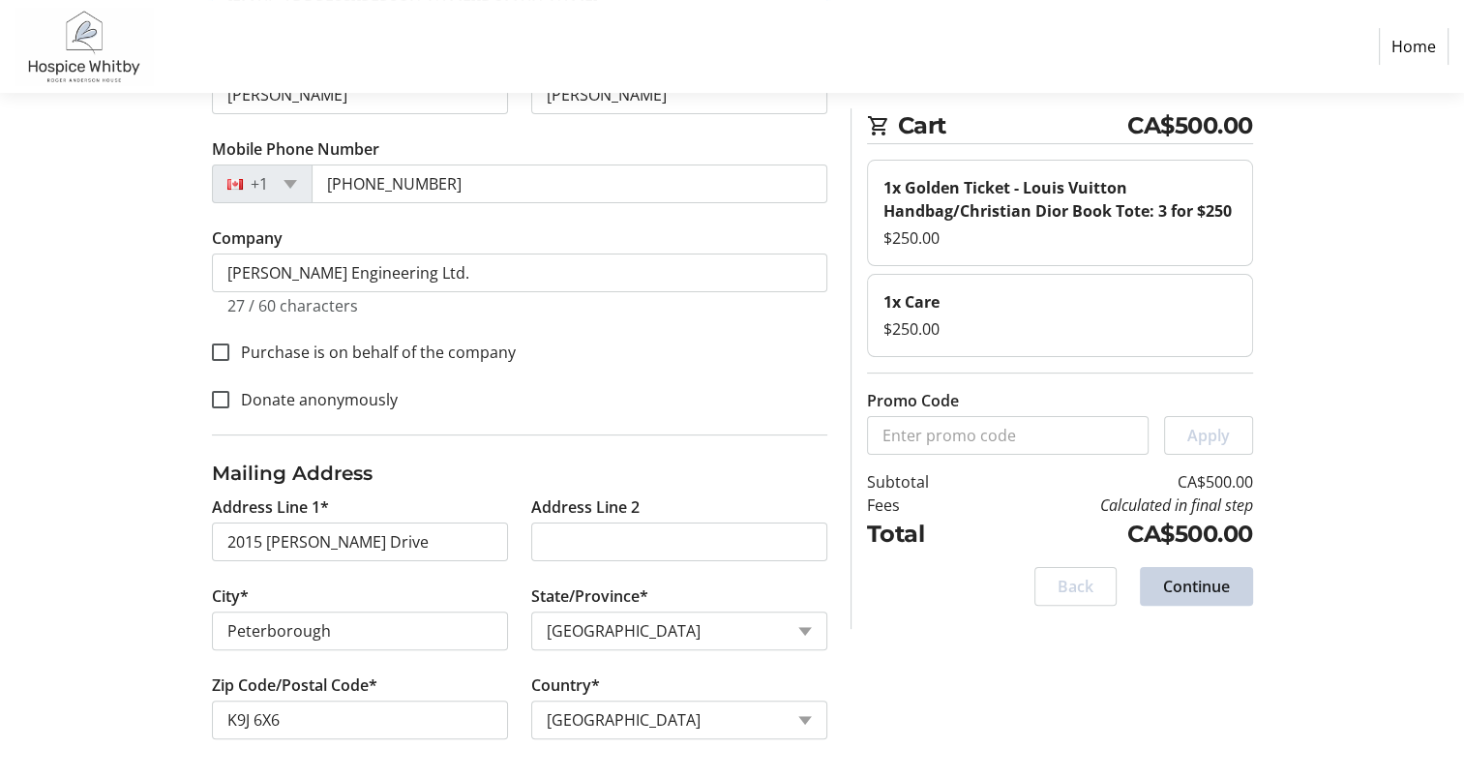
scroll to position [325, 0]
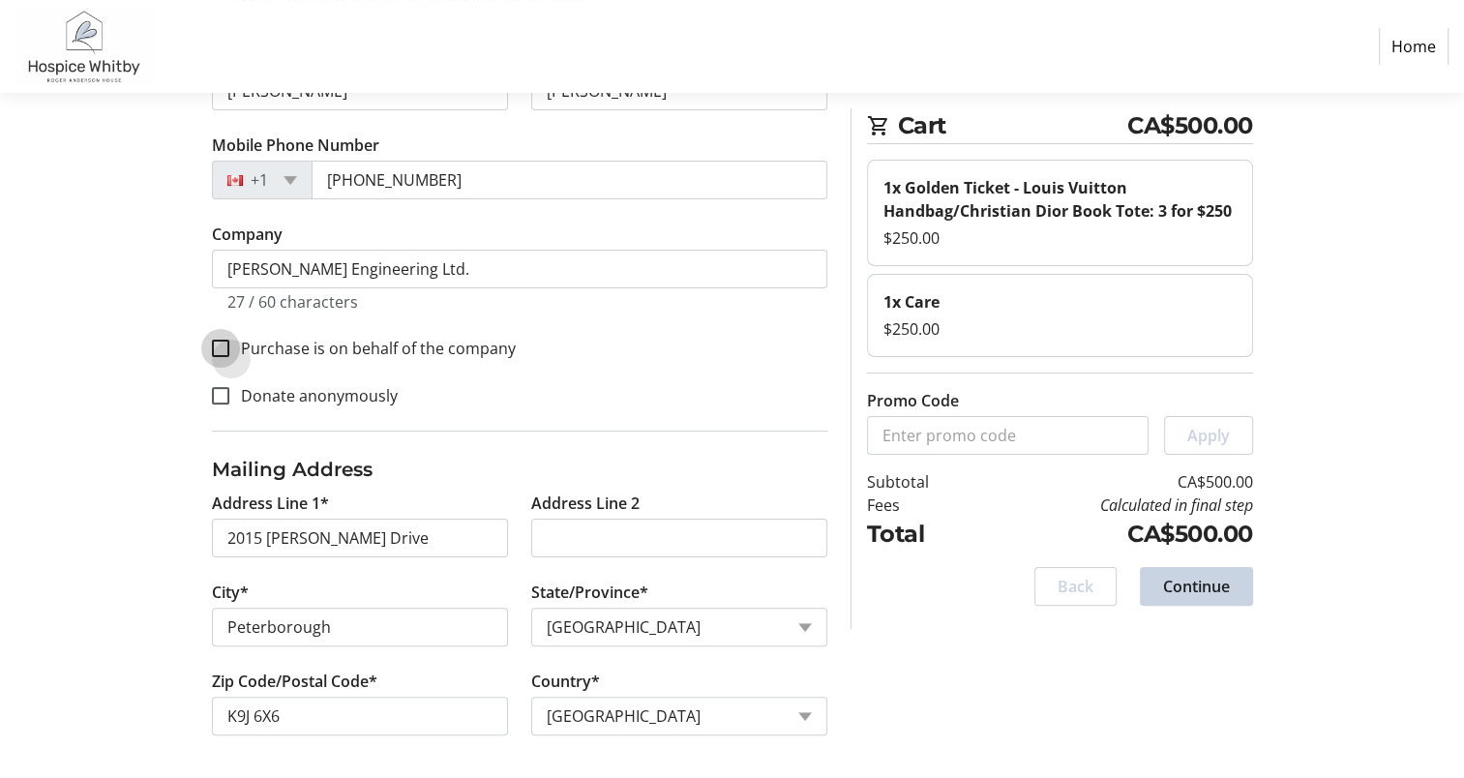
click at [226, 352] on input "Purchase is on behalf of the company" at bounding box center [220, 348] width 17 height 17
checkbox input "true"
click at [1194, 592] on span "Continue" at bounding box center [1196, 586] width 67 height 23
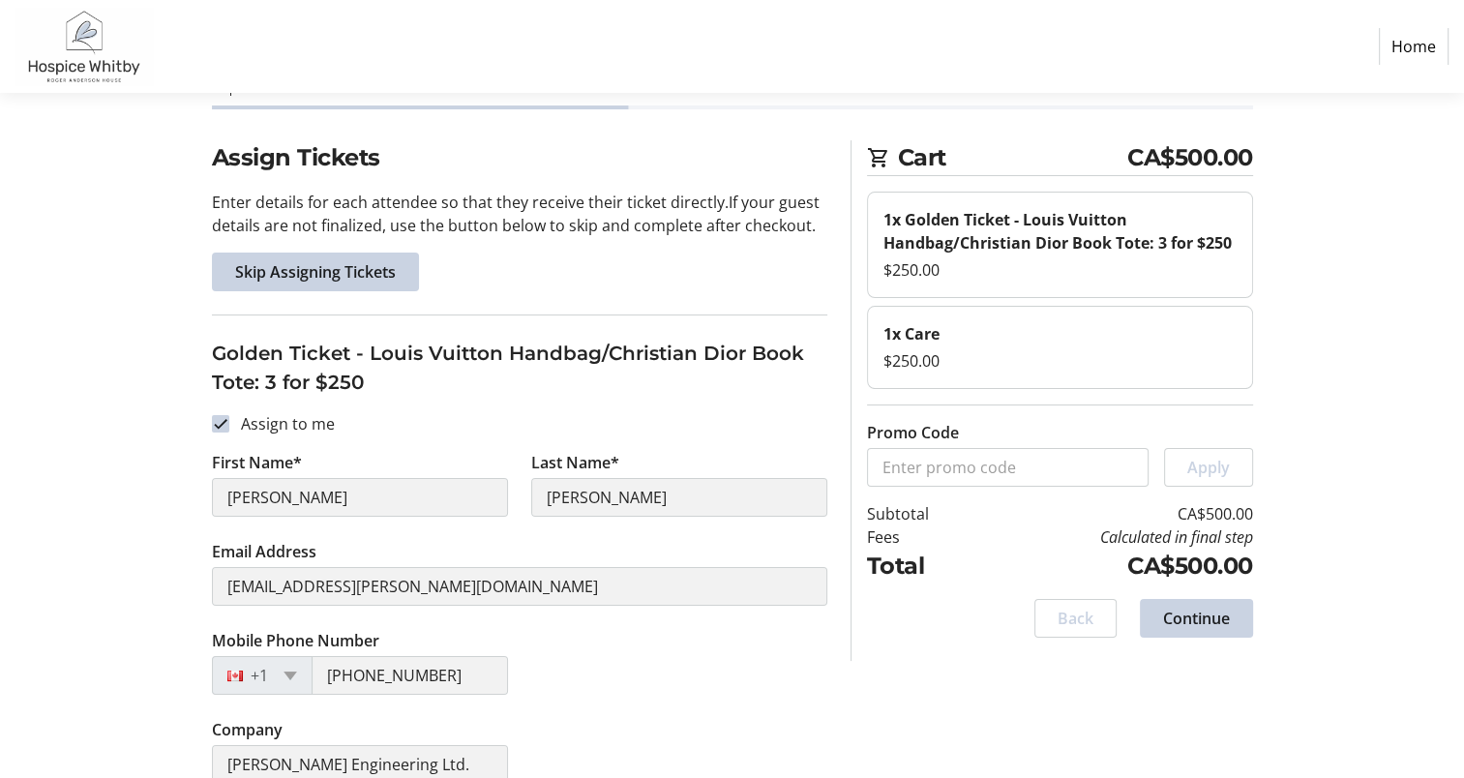
scroll to position [86, 0]
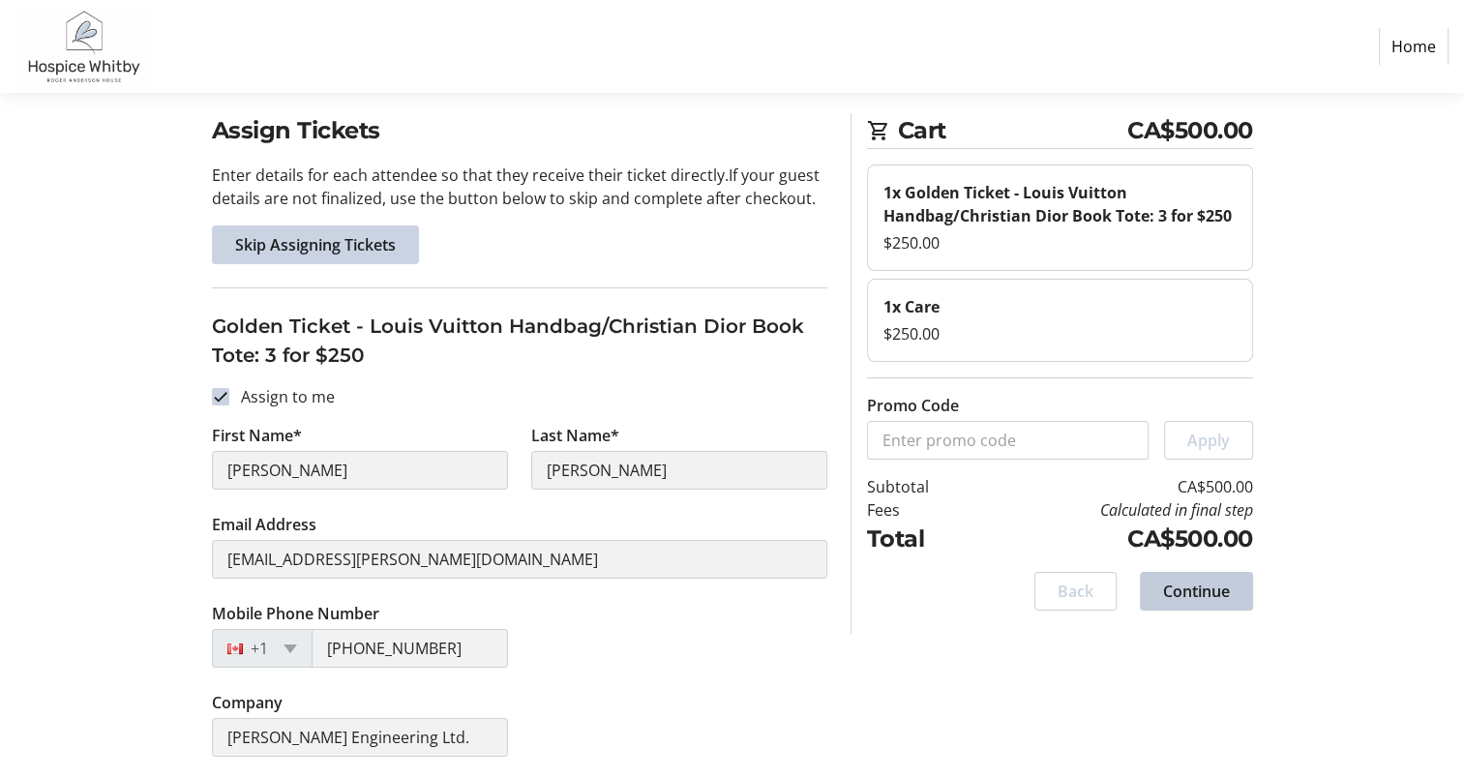
click at [1185, 582] on span "Continue" at bounding box center [1196, 591] width 67 height 23
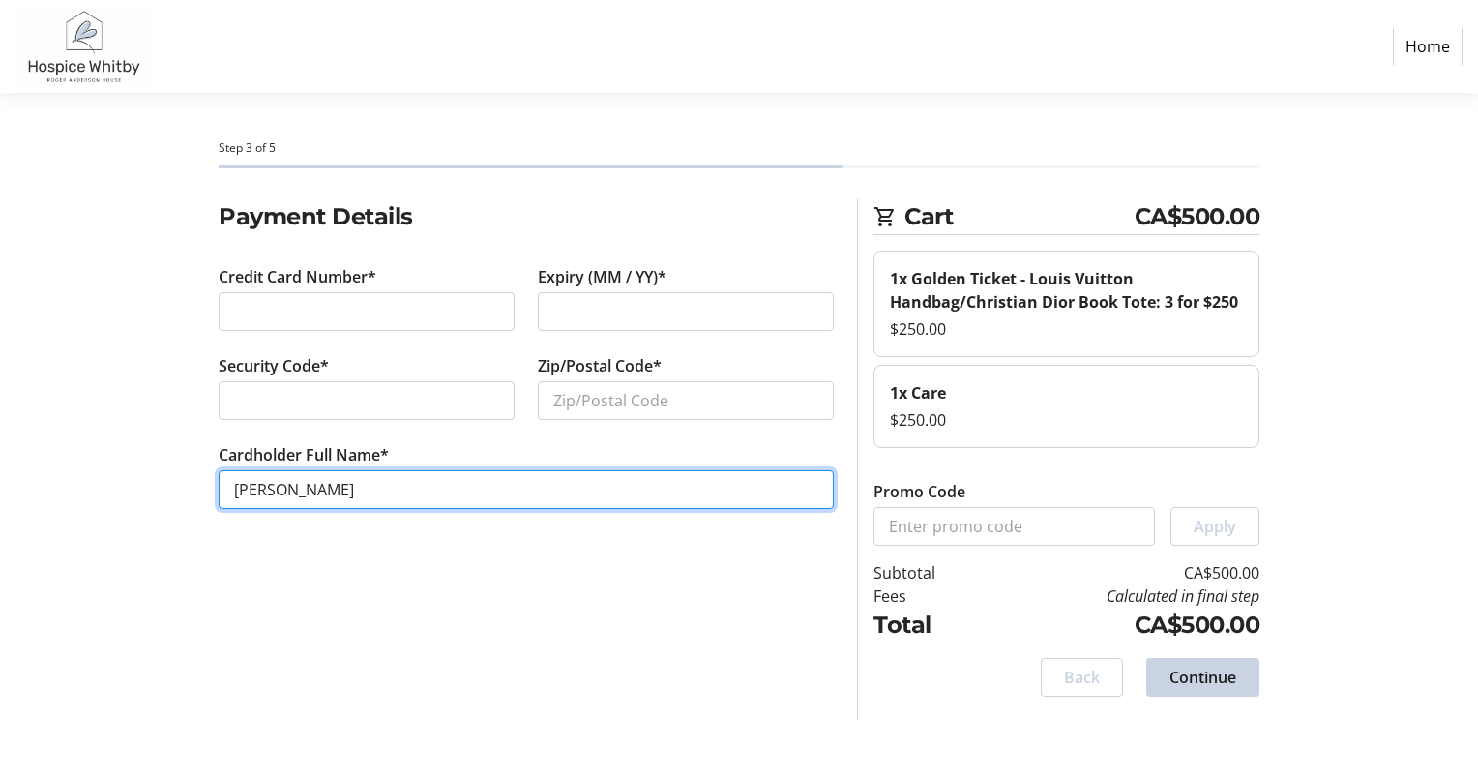
drag, startPoint x: 741, startPoint y: 472, endPoint x: 676, endPoint y: 469, distance: 64.9
click at [741, 472] on input "[PERSON_NAME]" at bounding box center [526, 489] width 615 height 39
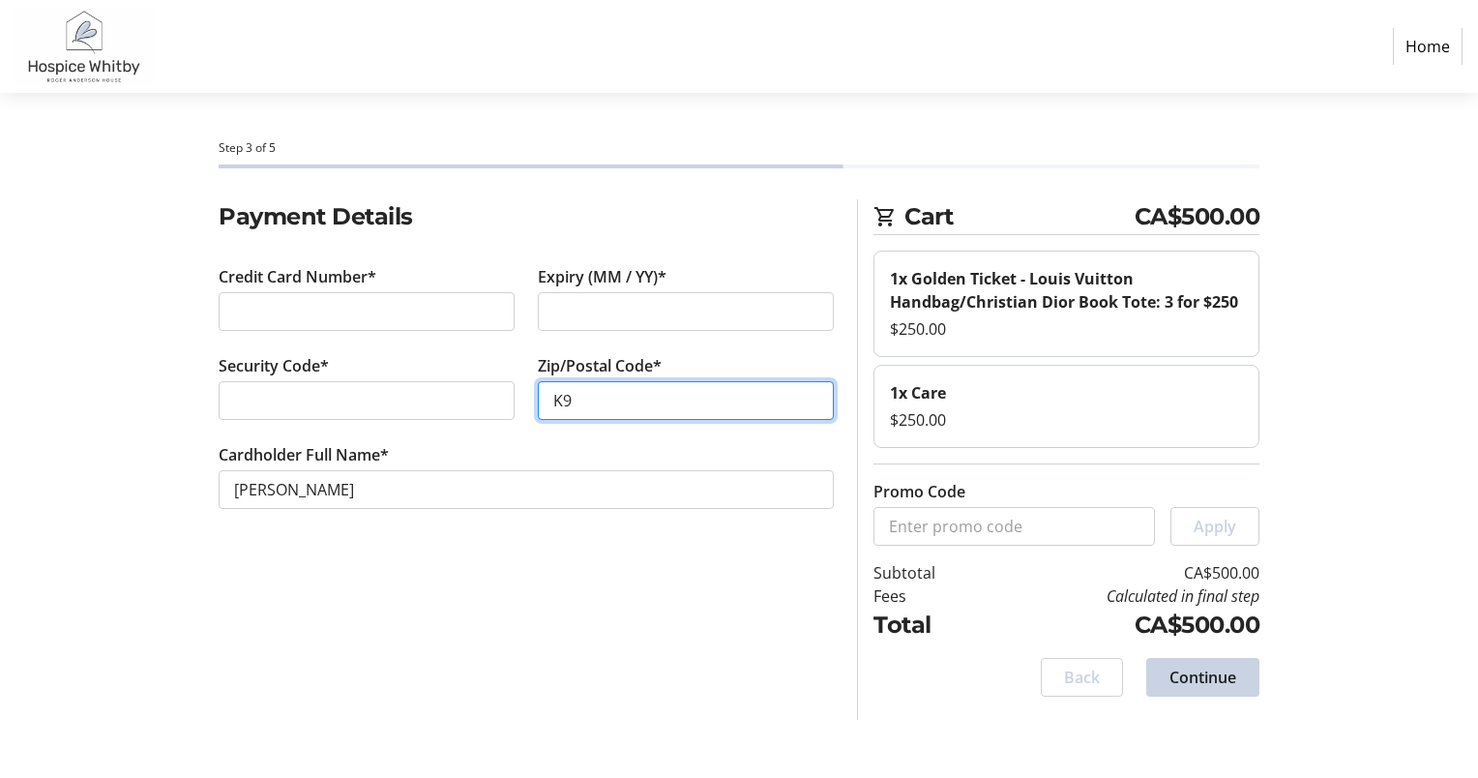
type input "K"
type input "h"
type input "H3S 1C1"
click at [1196, 691] on span at bounding box center [1203, 677] width 113 height 46
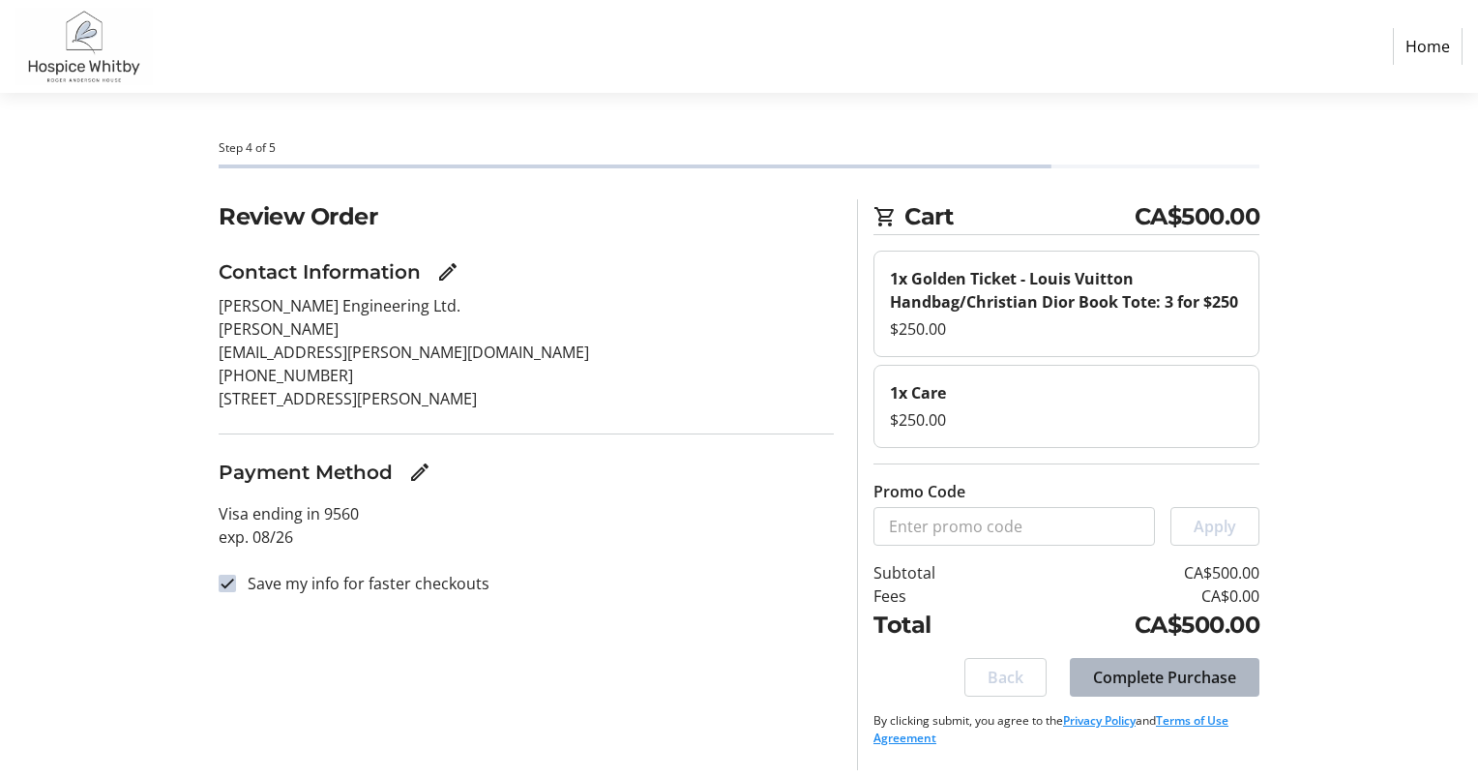
click at [1111, 675] on span "Complete Purchase" at bounding box center [1164, 677] width 143 height 23
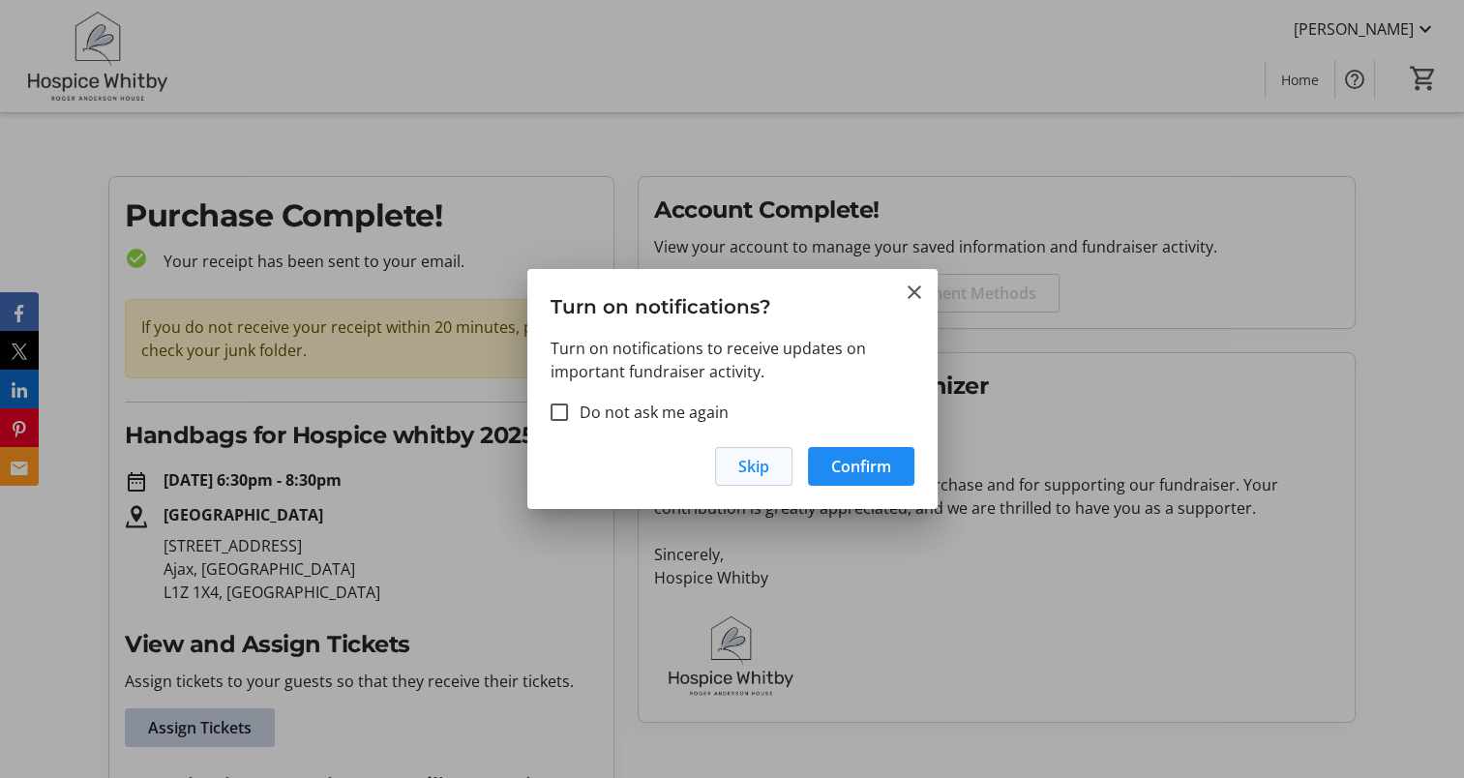
click at [772, 468] on span "button" at bounding box center [753, 466] width 75 height 46
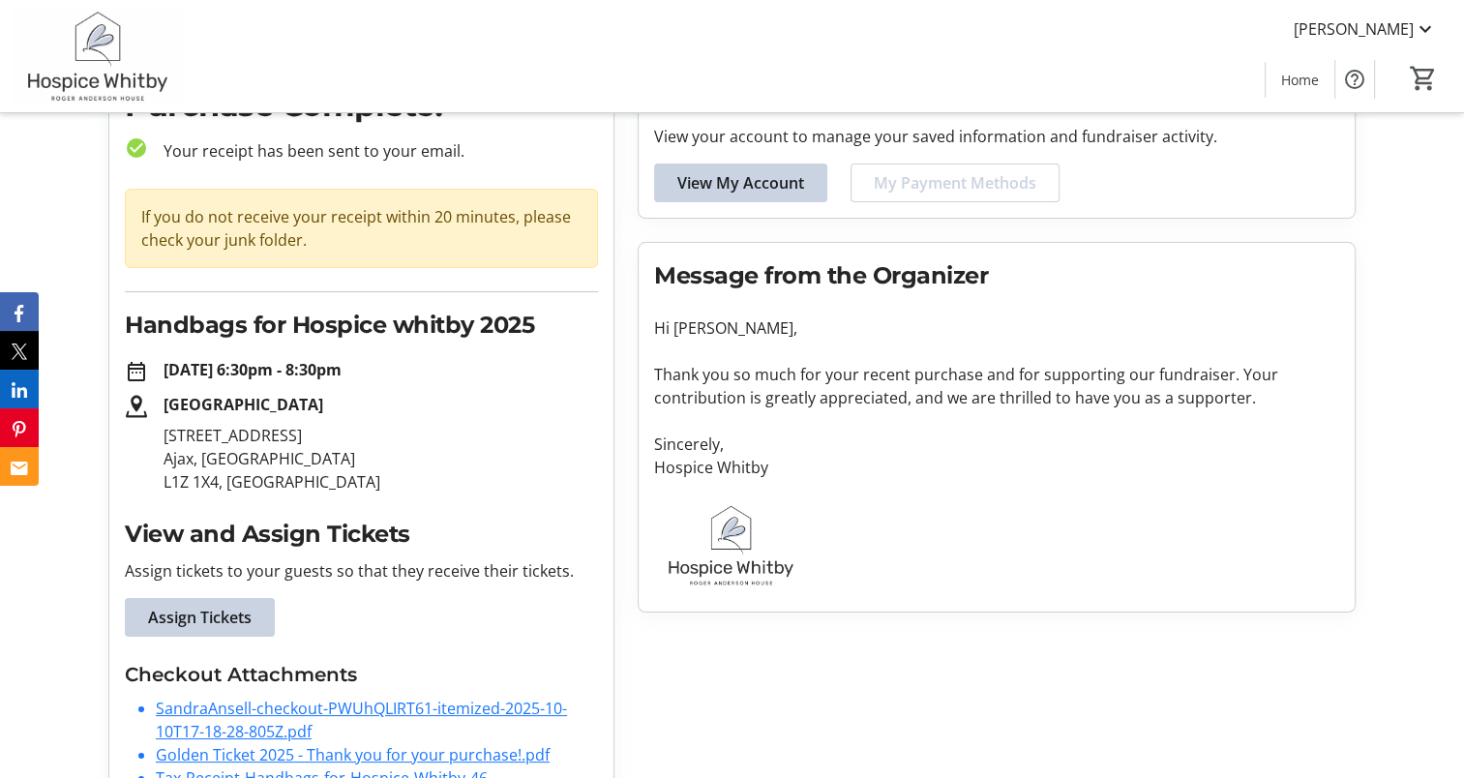
scroll to position [192, 0]
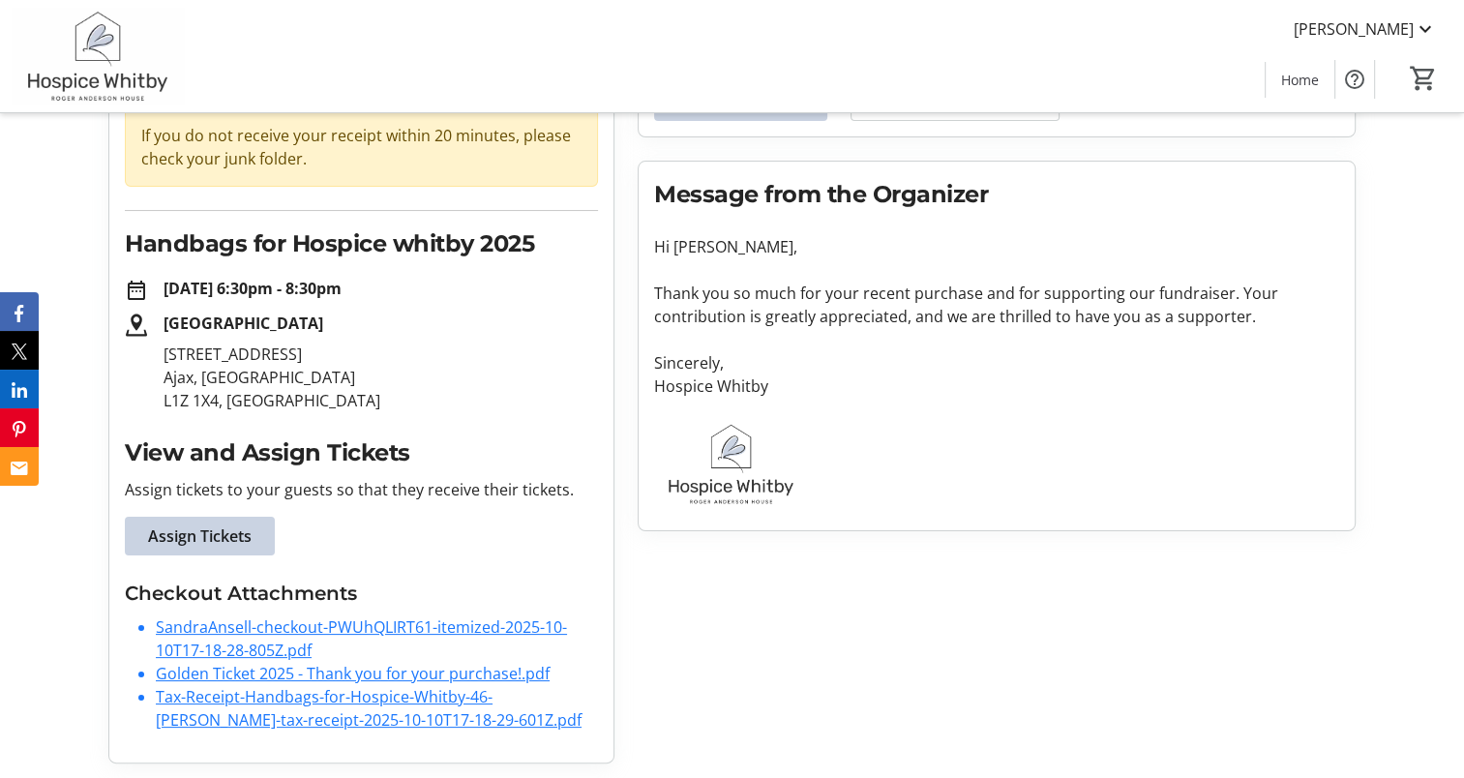
click at [255, 624] on link "SandraAnsell-checkout-PWUhQLIRT61-itemized-2025-10-10T17-18-28-805Z.pdf" at bounding box center [361, 638] width 411 height 45
